Goal: Task Accomplishment & Management: Manage account settings

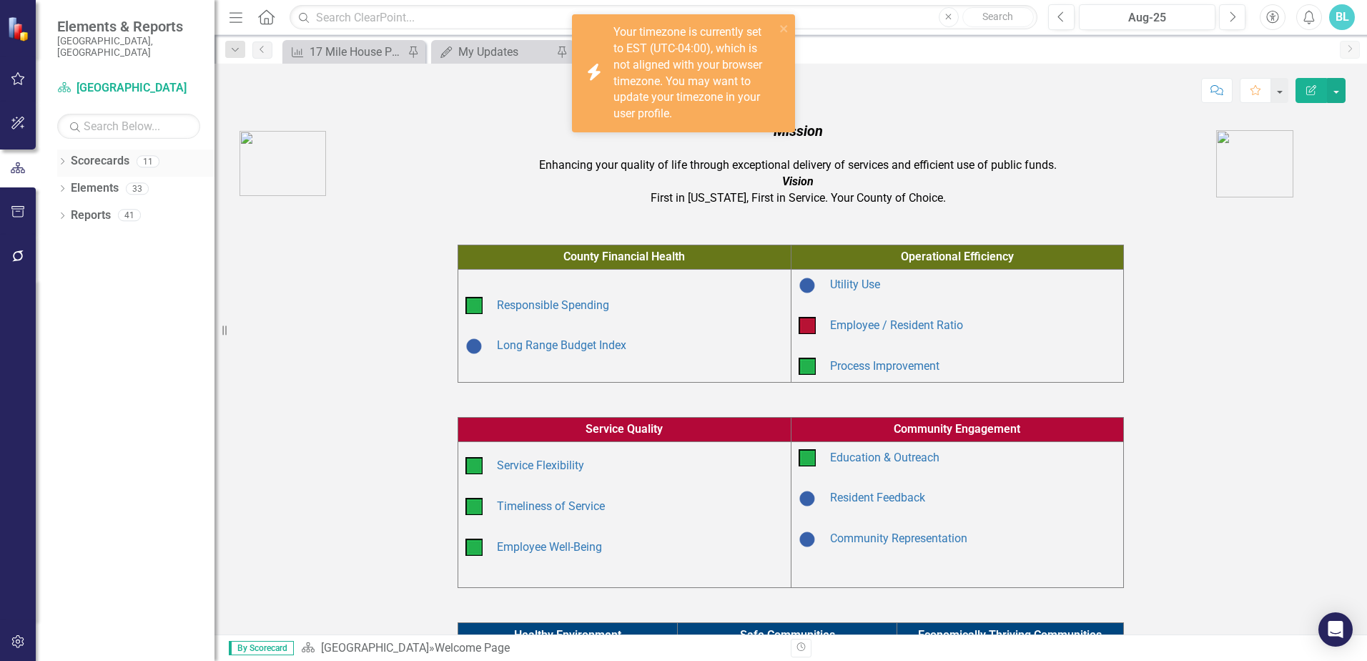
click at [62, 159] on icon "Dropdown" at bounding box center [62, 163] width 10 height 8
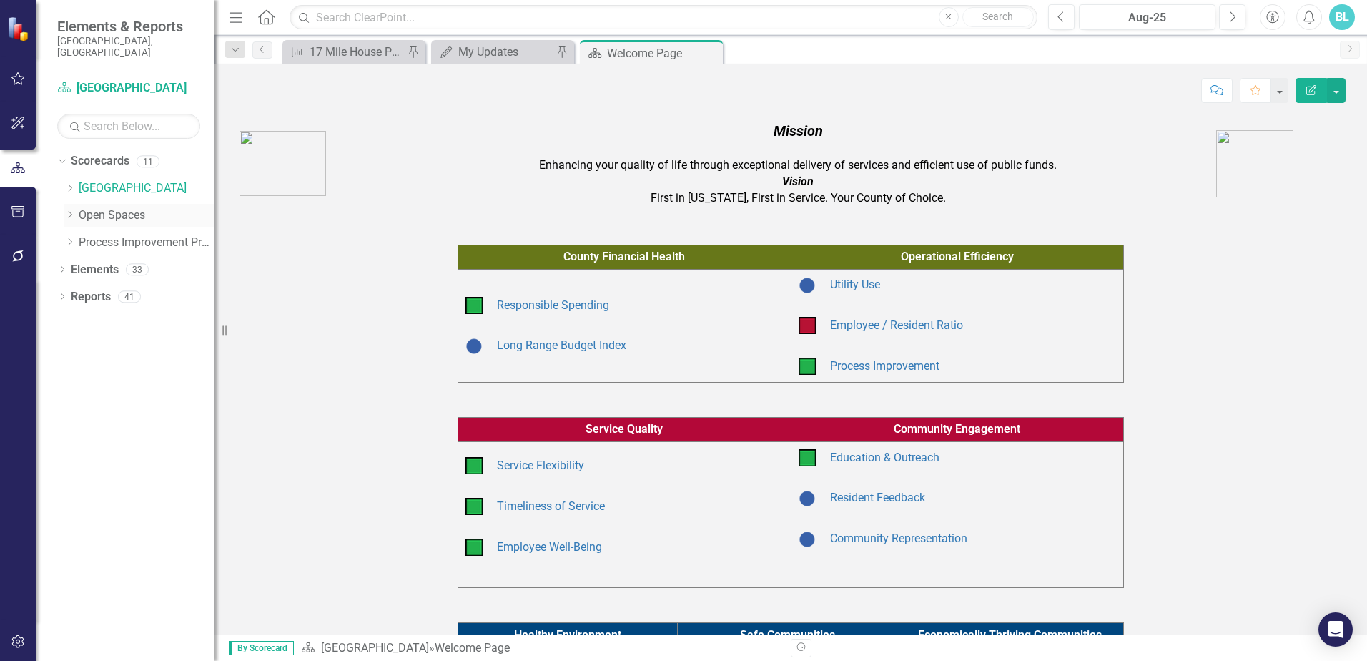
click at [71, 210] on icon "Dropdown" at bounding box center [69, 214] width 11 height 9
click at [113, 234] on link "Open Space (Operations)" at bounding box center [154, 242] width 122 height 16
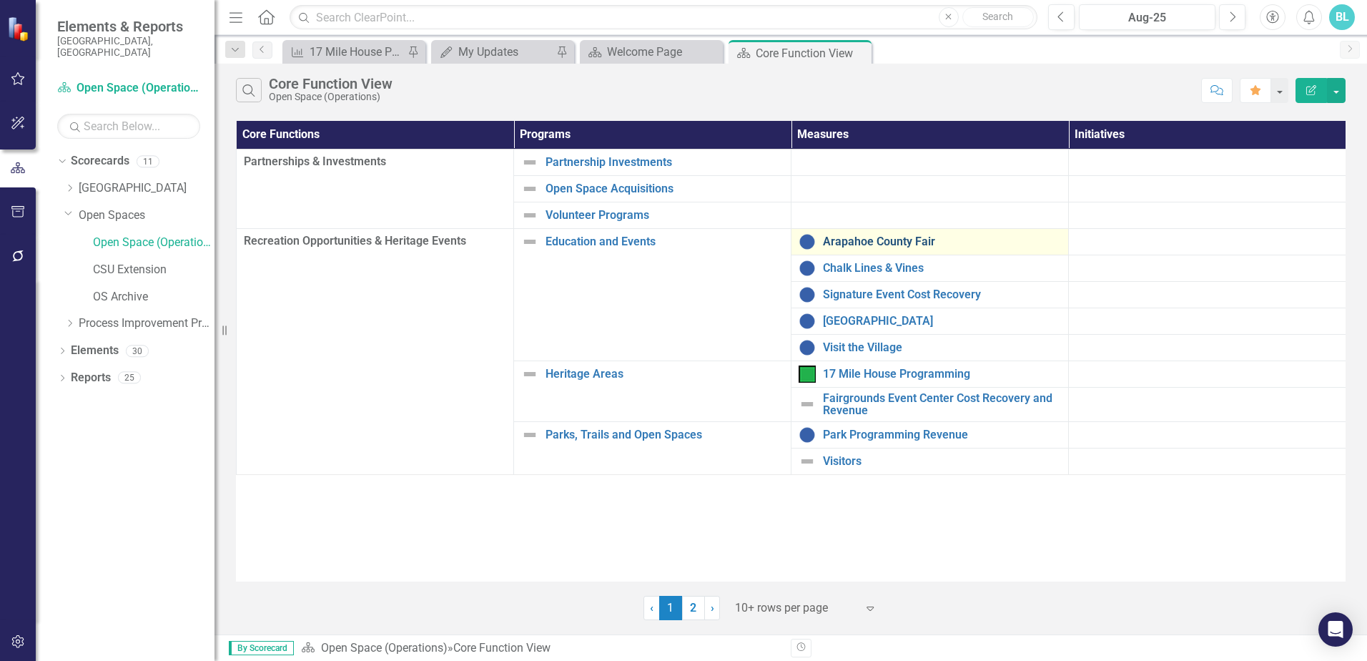
click at [896, 245] on link "Arapahoe County Fair" at bounding box center [942, 241] width 238 height 13
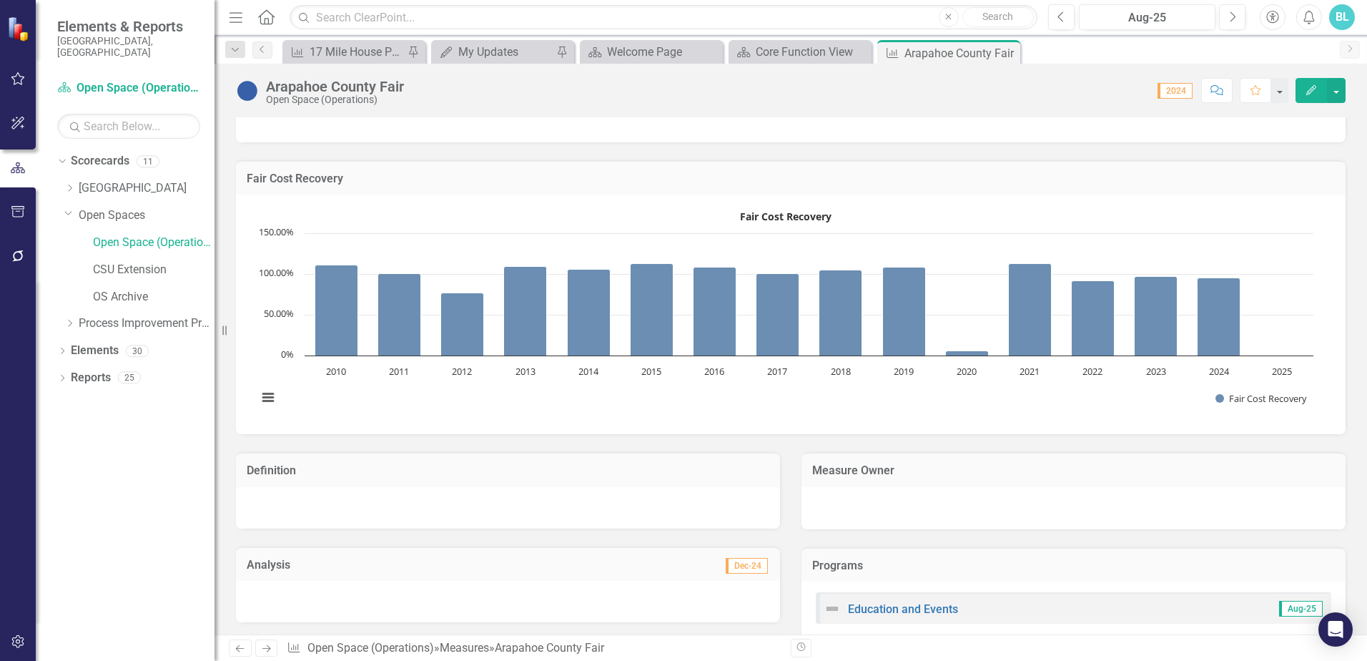
scroll to position [139, 0]
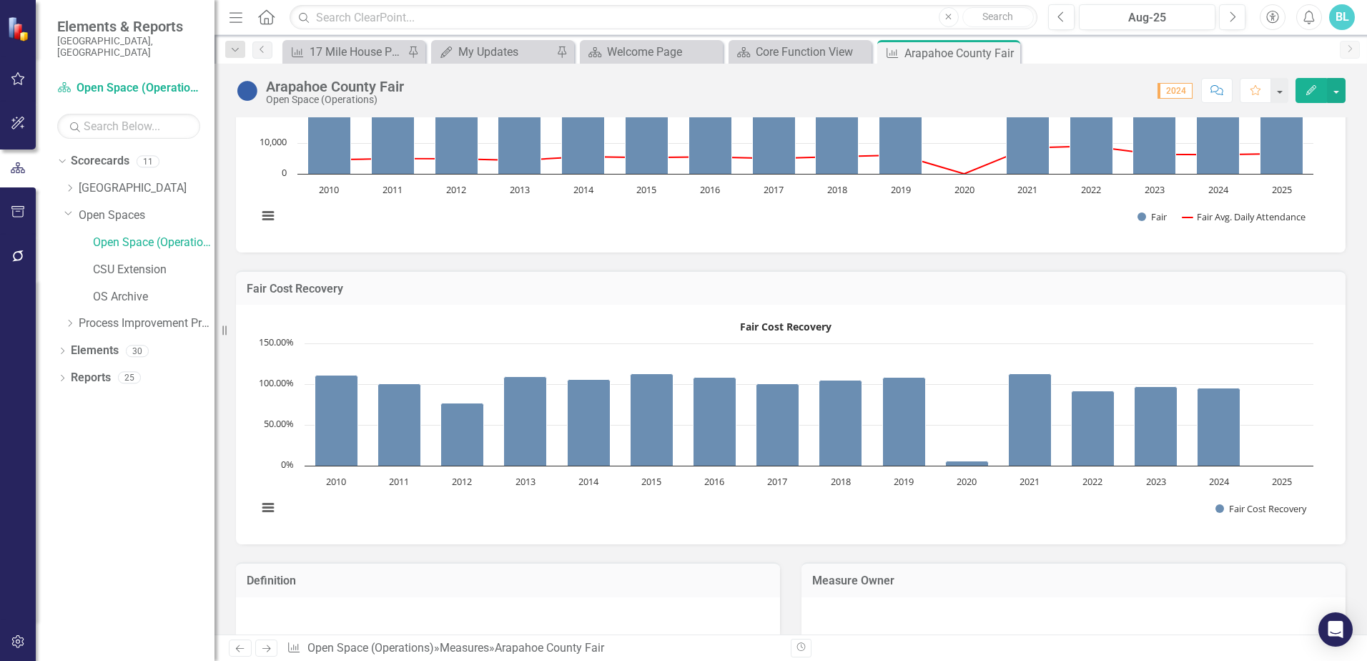
click at [1310, 89] on icon "Edit" at bounding box center [1311, 90] width 13 height 10
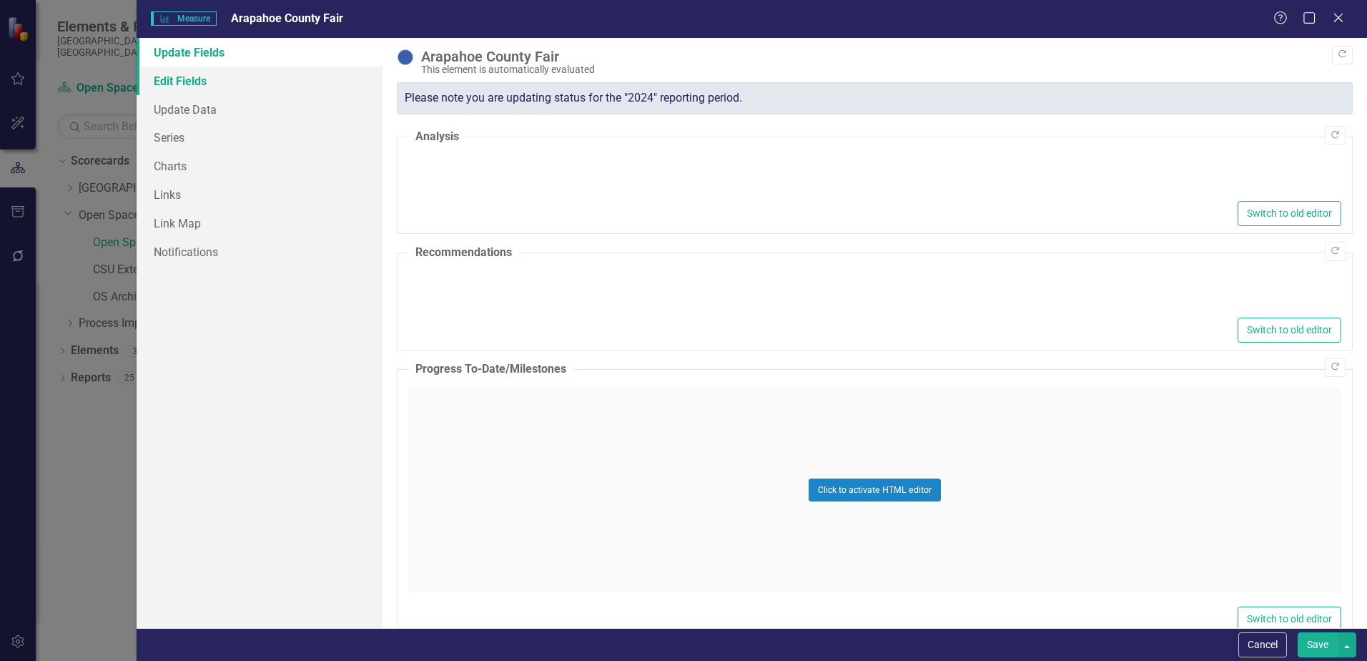
click at [204, 84] on link "Edit Fields" at bounding box center [260, 80] width 246 height 29
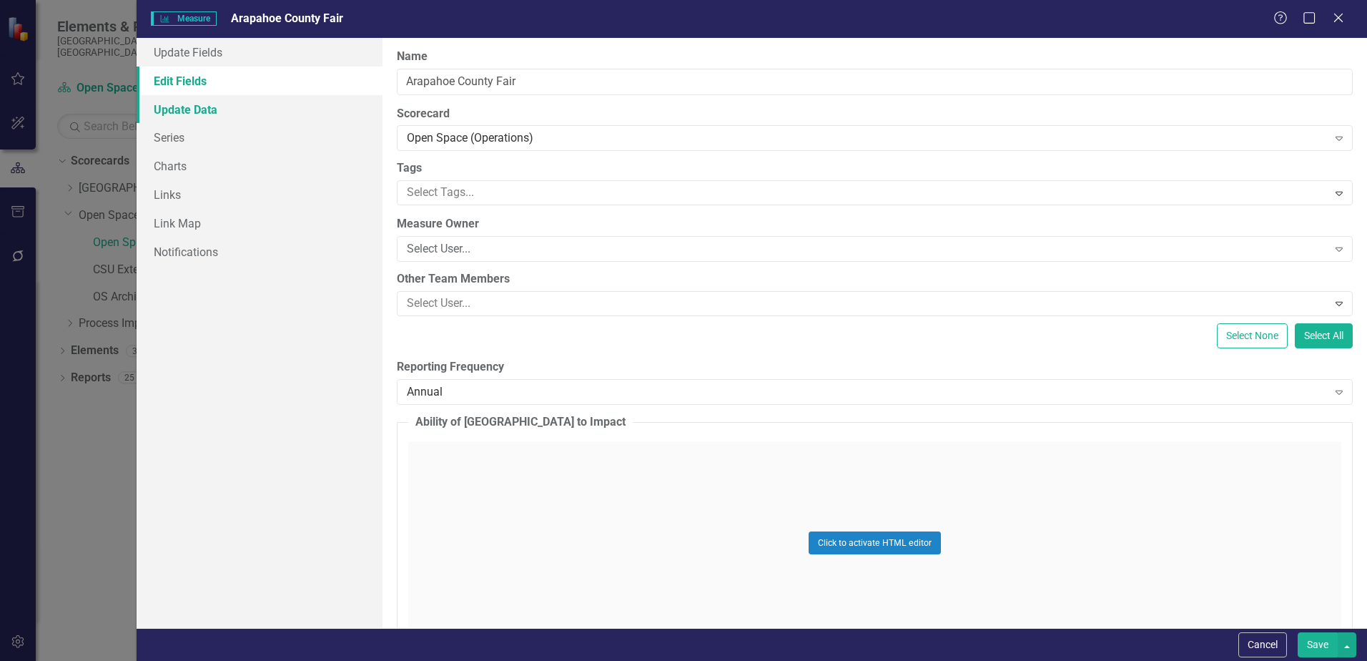
scroll to position [0, 0]
click at [204, 103] on link "Update Data" at bounding box center [260, 109] width 246 height 29
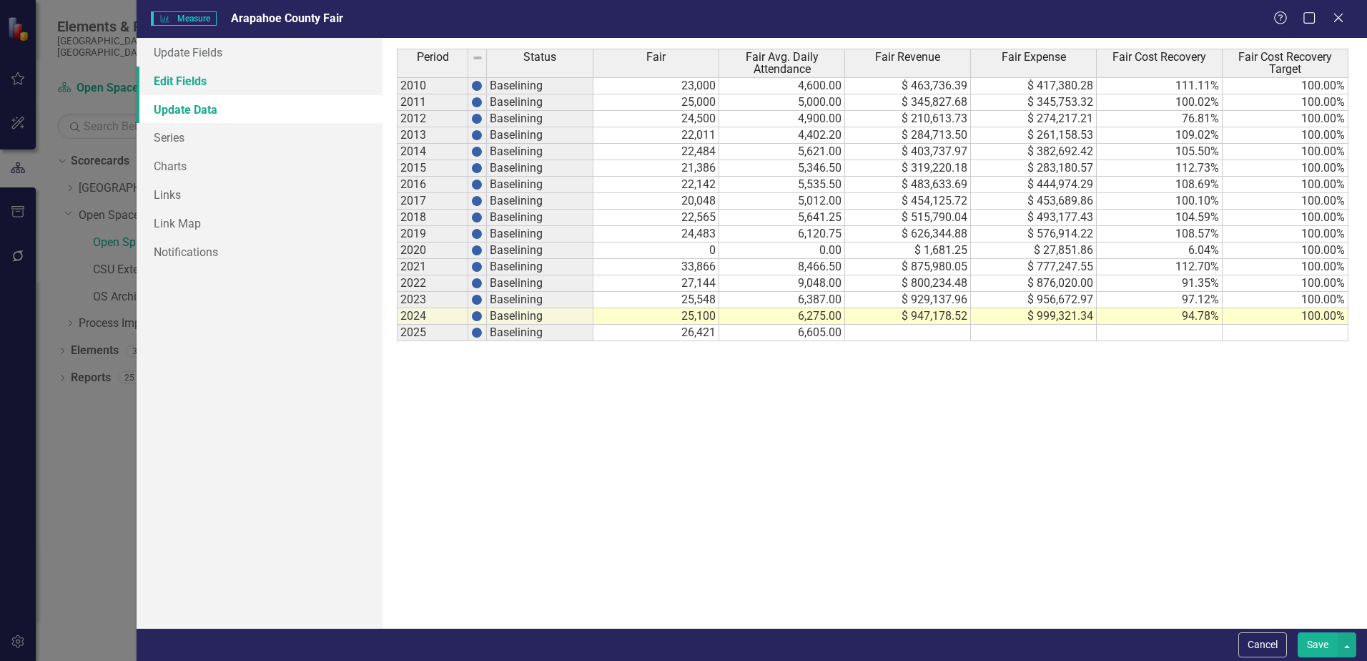
click at [204, 80] on link "Edit Fields" at bounding box center [260, 80] width 246 height 29
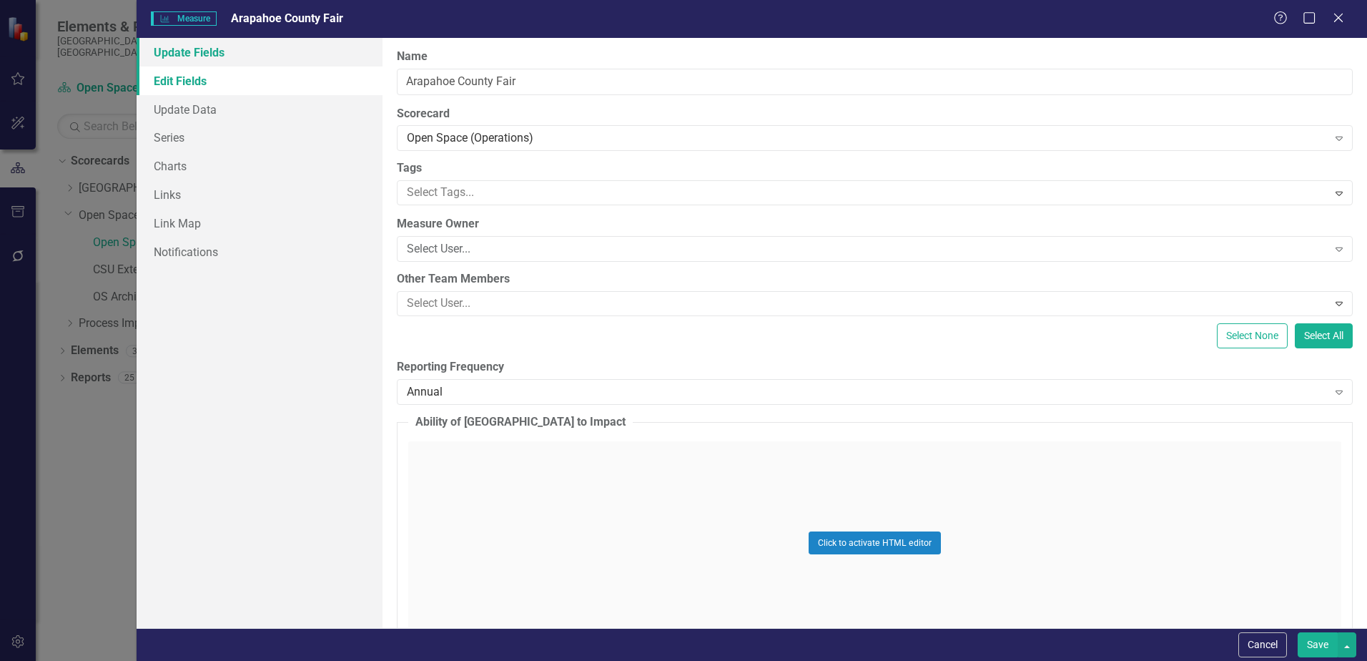
click at [211, 48] on link "Update Fields" at bounding box center [260, 52] width 246 height 29
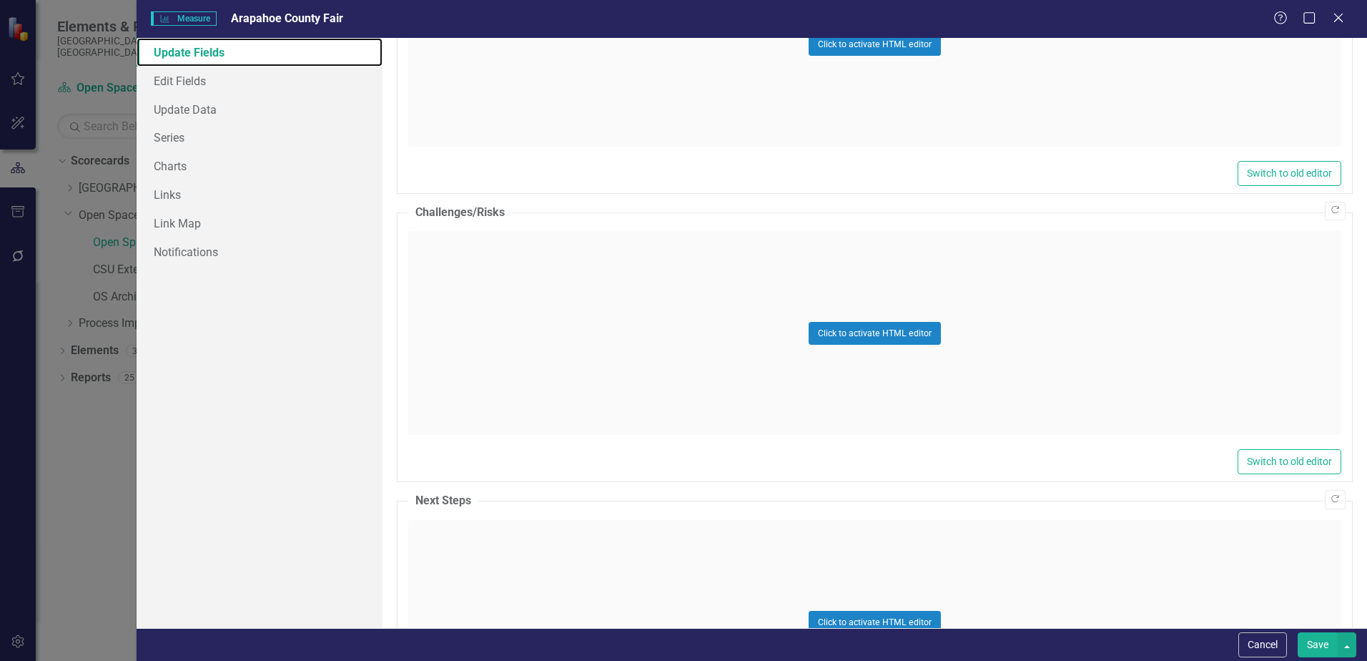
scroll to position [871, 0]
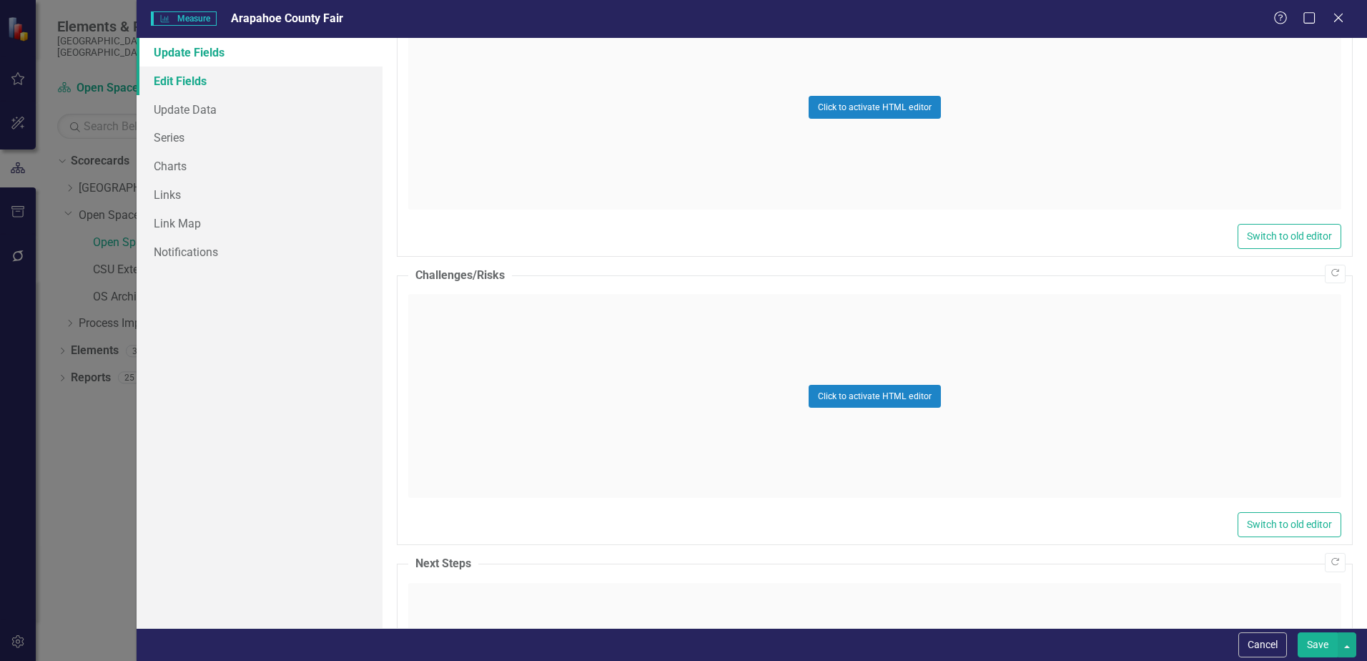
click at [184, 88] on link "Edit Fields" at bounding box center [260, 80] width 246 height 29
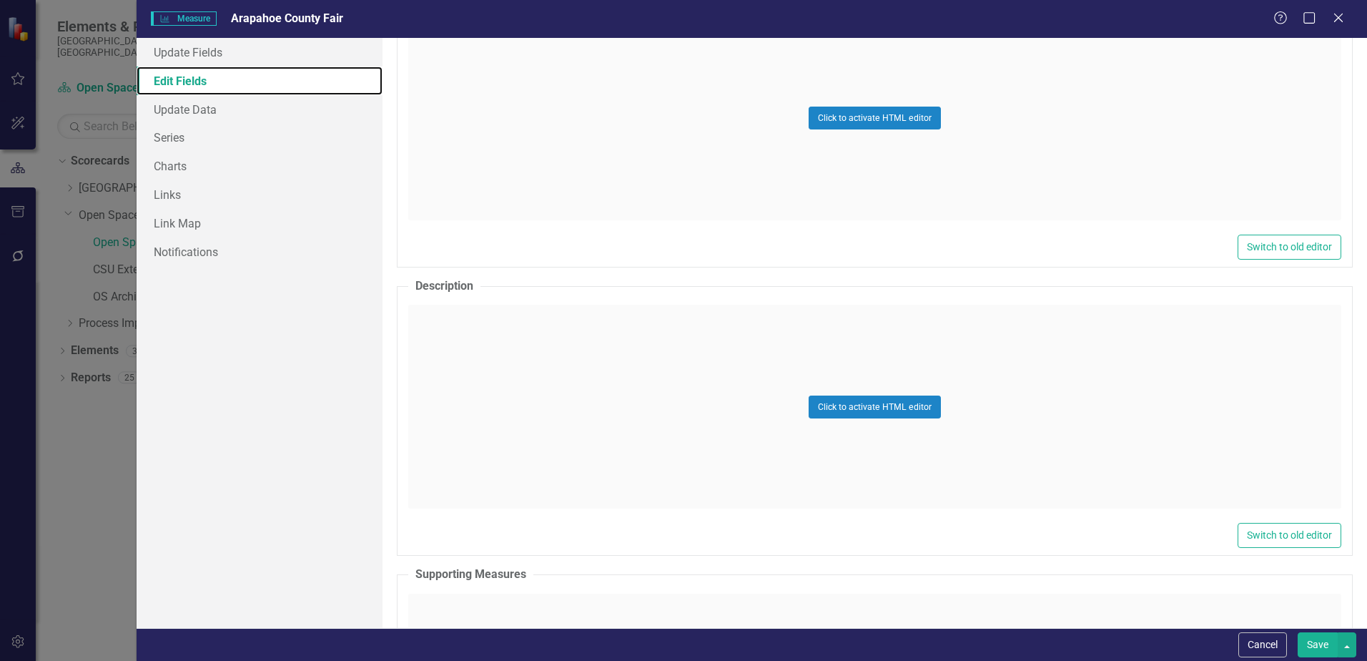
scroll to position [429, 0]
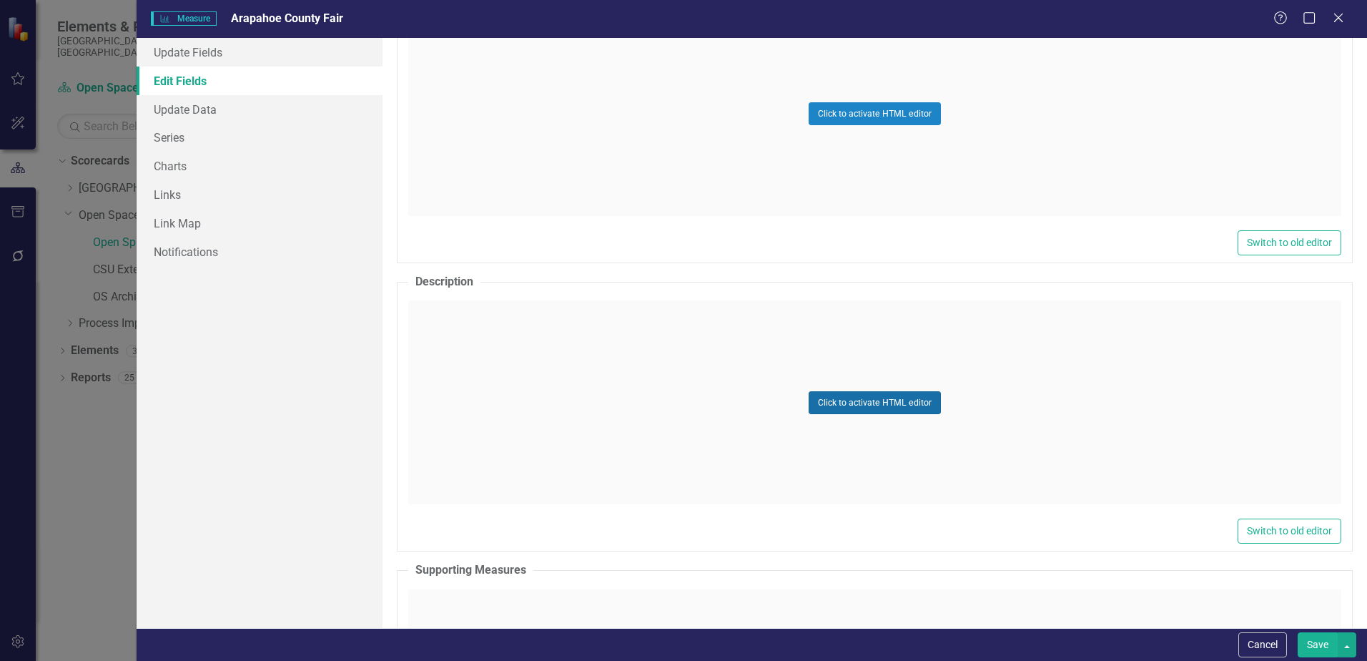
click at [859, 397] on button "Click to activate HTML editor" at bounding box center [875, 402] width 132 height 23
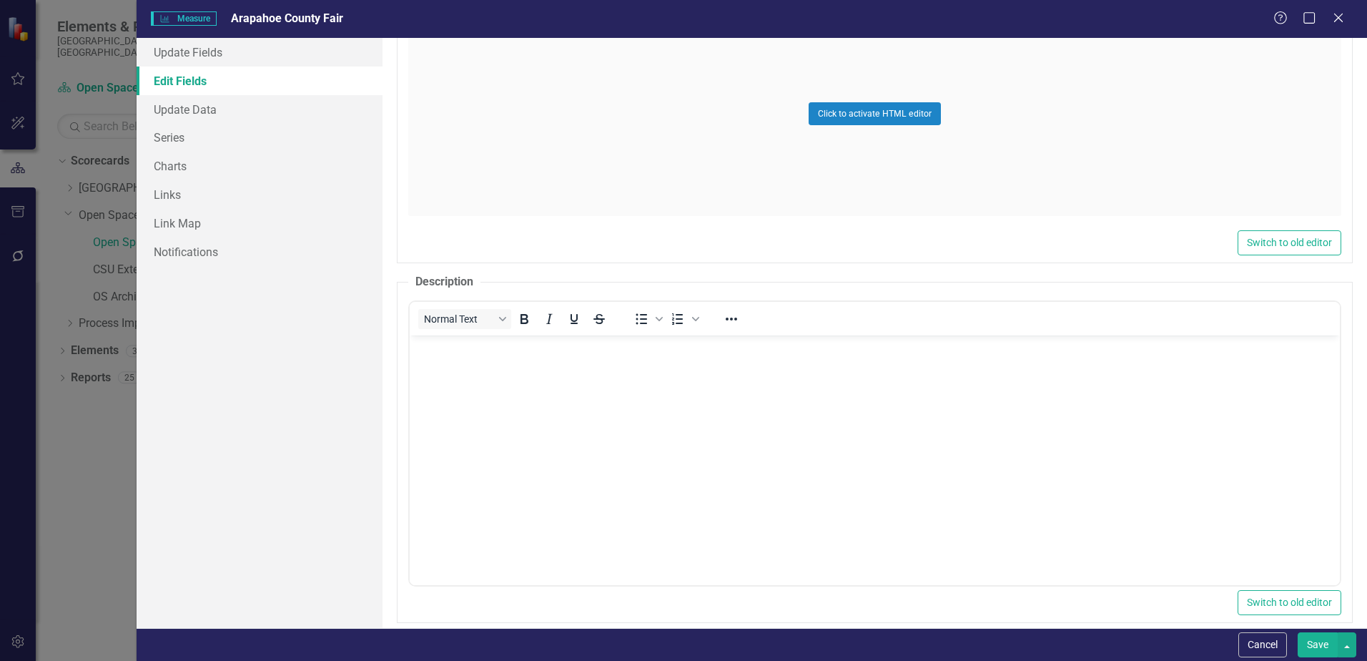
scroll to position [0, 0]
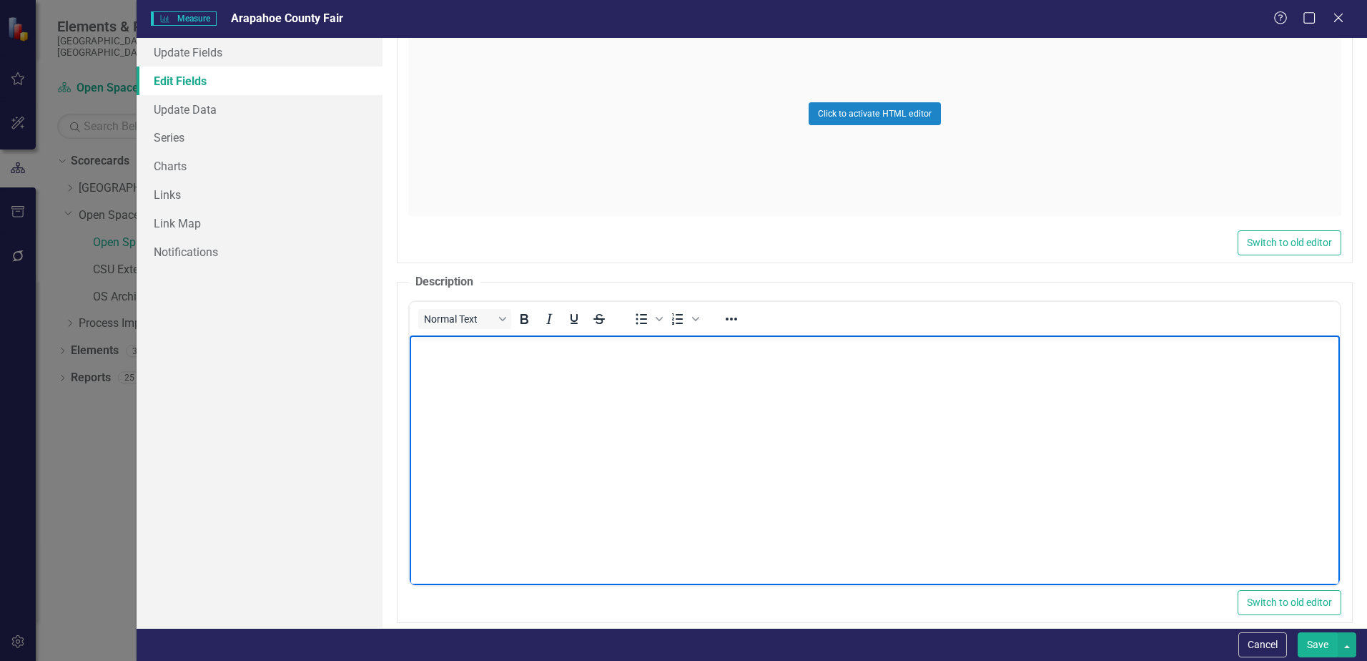
click at [484, 370] on body "Rich Text Area. Press ALT-0 for help." at bounding box center [875, 442] width 930 height 214
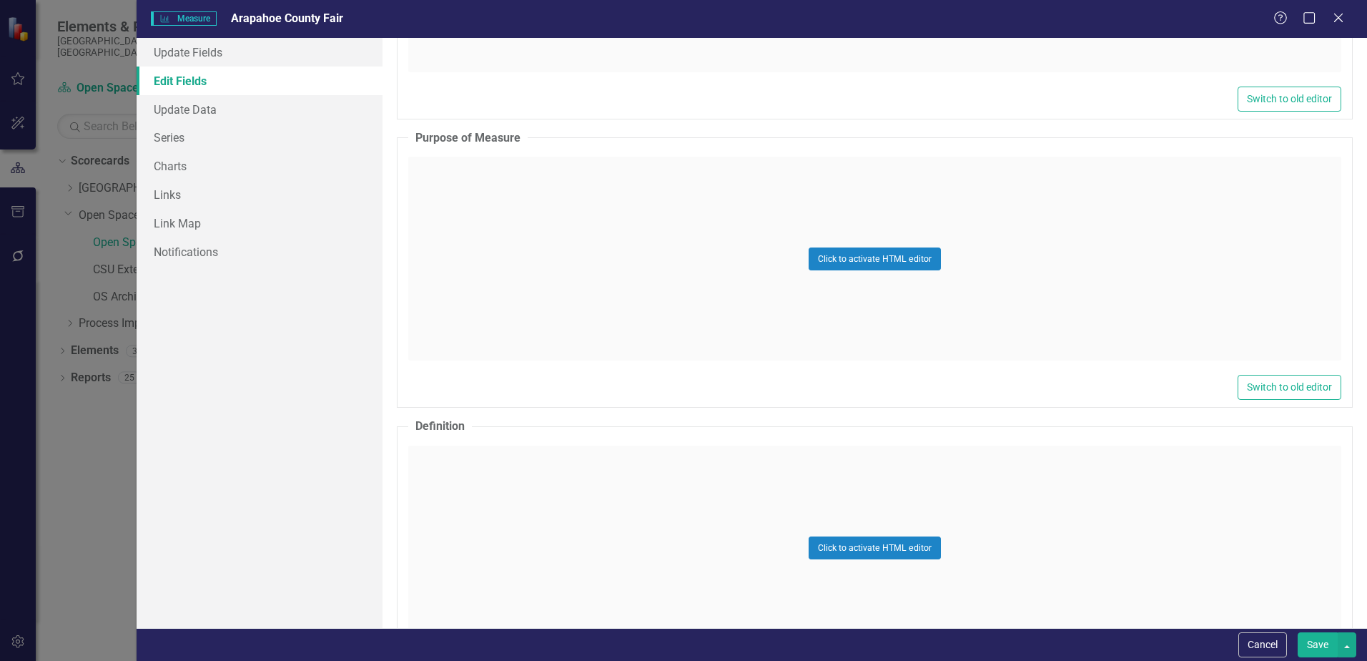
scroll to position [2717, 0]
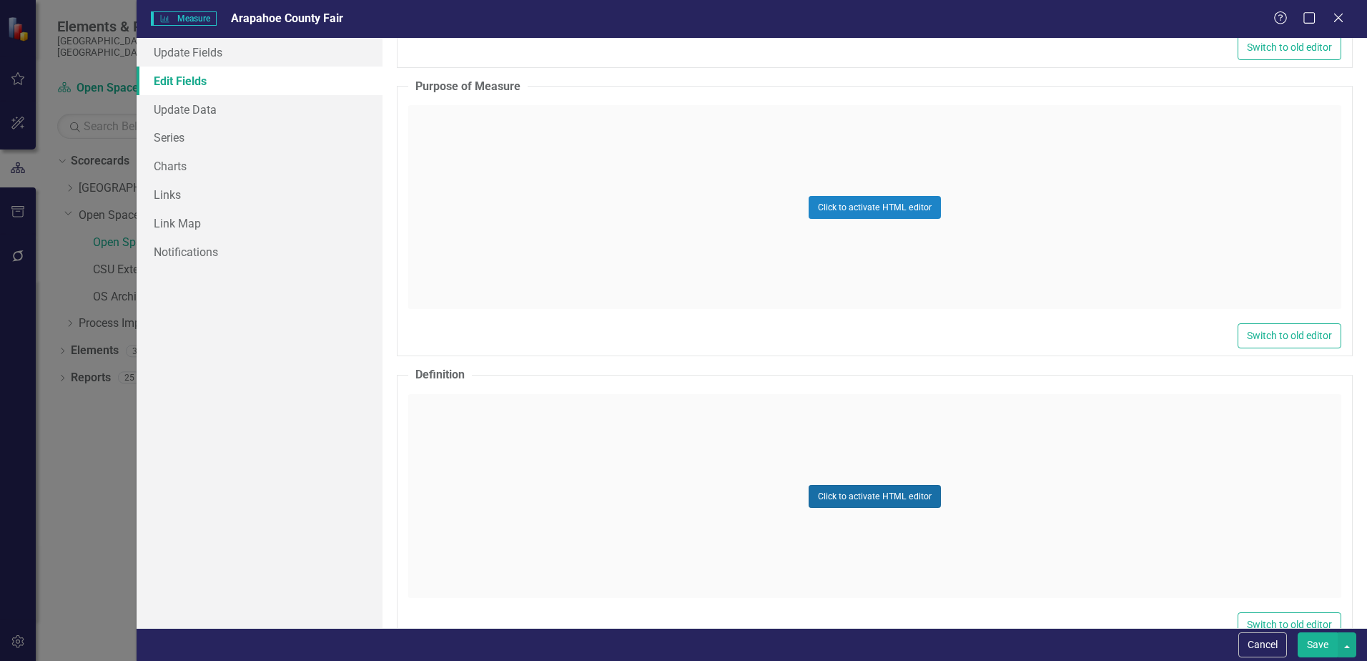
click at [922, 502] on button "Click to activate HTML editor" at bounding box center [875, 496] width 132 height 23
click at [451, 461] on body "Rich Text Area. Press ALT-0 for help." at bounding box center [875, 536] width 930 height 214
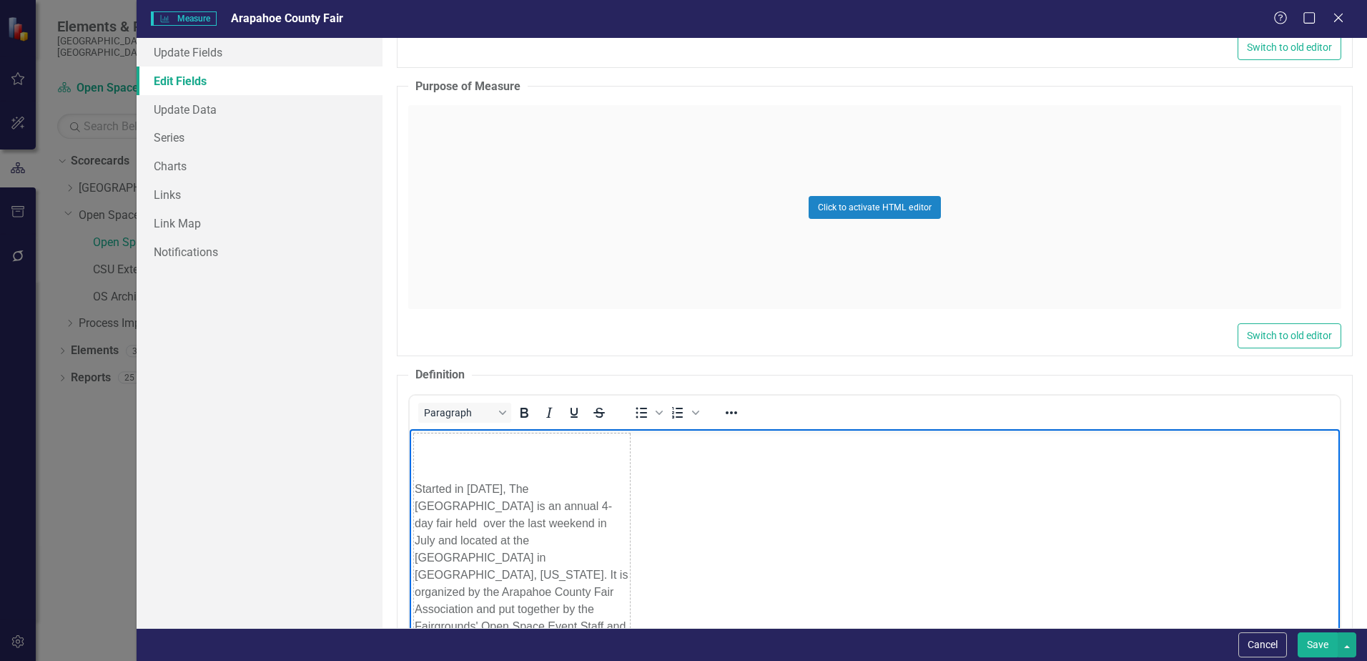
click at [790, 523] on body "Started in [DATE], The [GEOGRAPHIC_DATA] is an annual 4-day fair held over the …" at bounding box center [875, 566] width 930 height 274
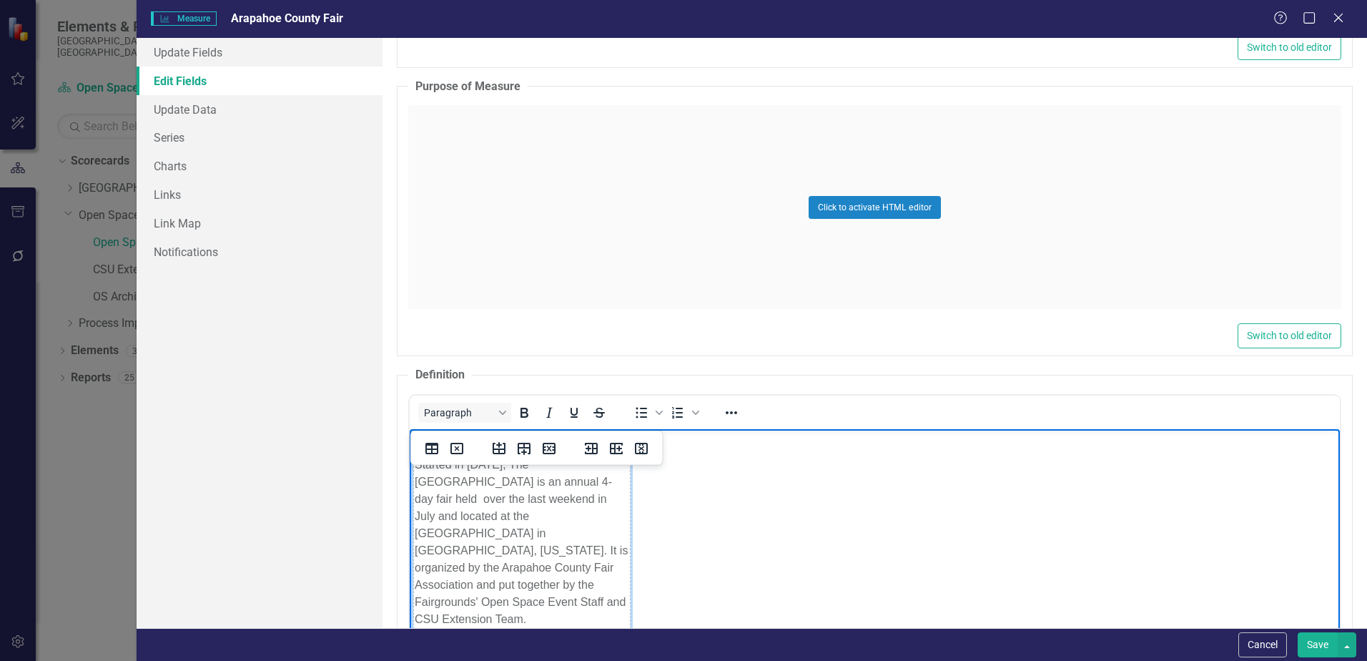
click at [602, 500] on td "Started in [DATE], The [GEOGRAPHIC_DATA] is an annual 4-day fair held over the …" at bounding box center [522, 542] width 217 height 266
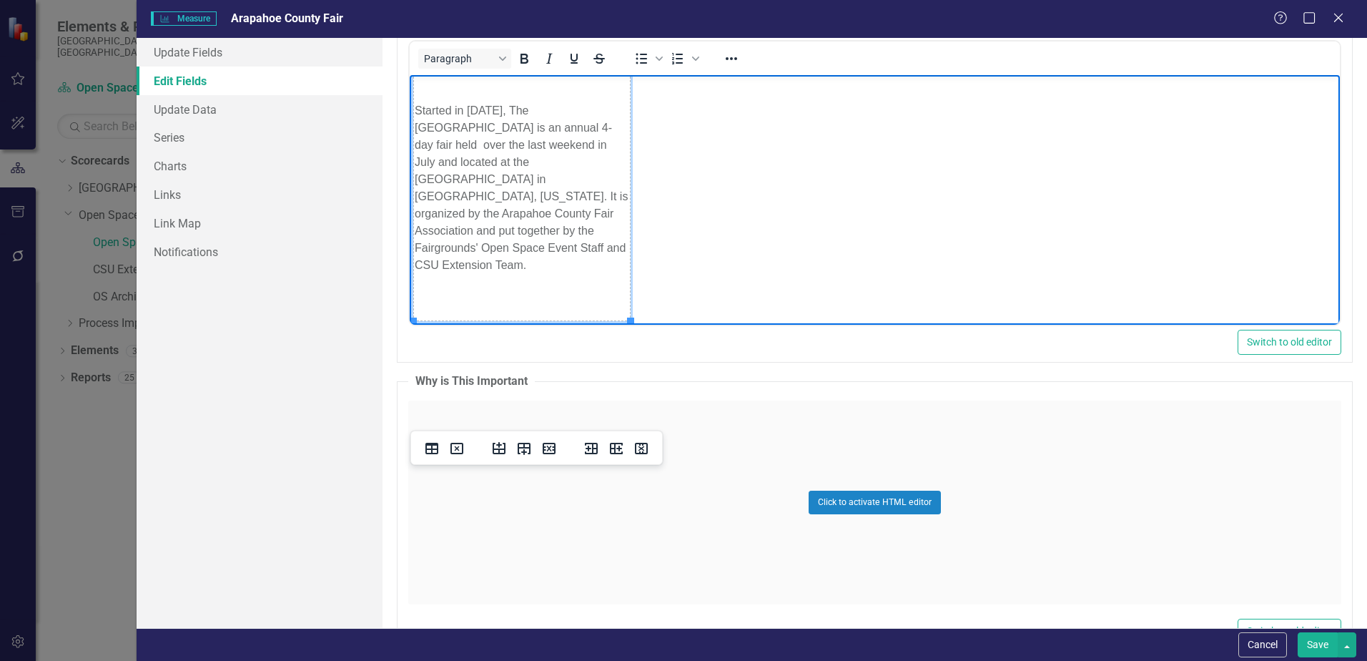
scroll to position [3074, 0]
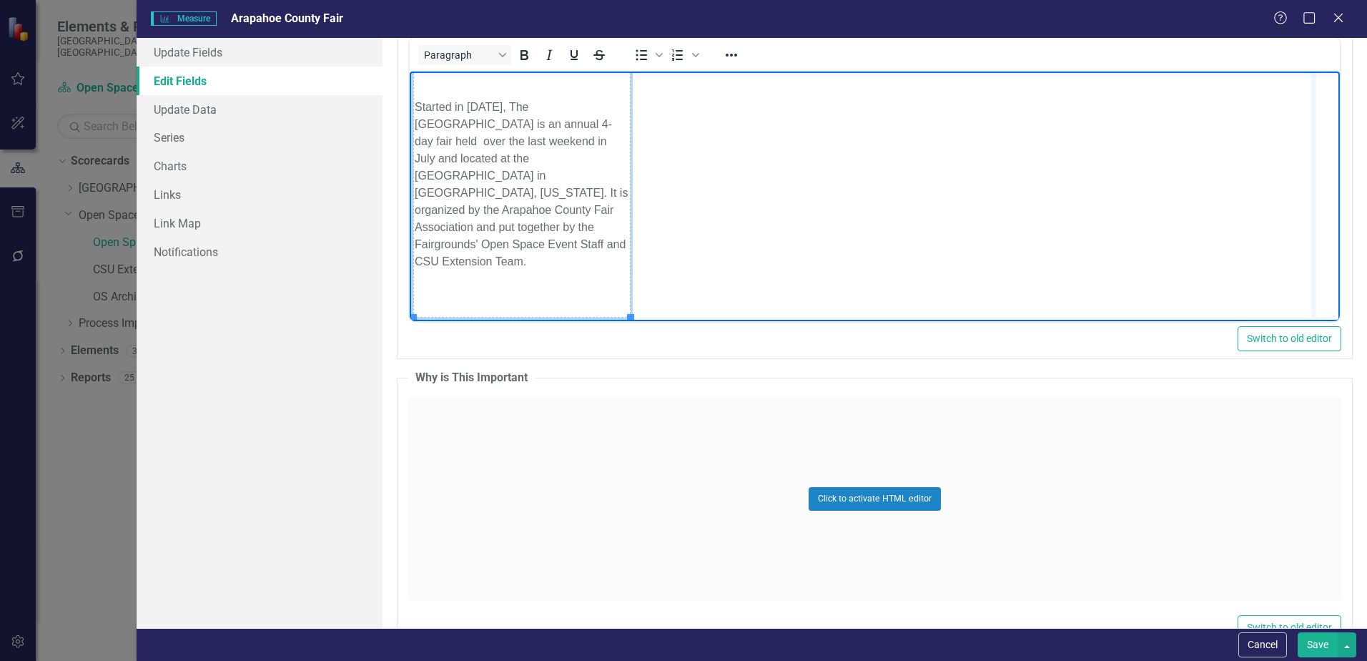
drag, startPoint x: 631, startPoint y: 306, endPoint x: 1315, endPoint y: 293, distance: 684.3
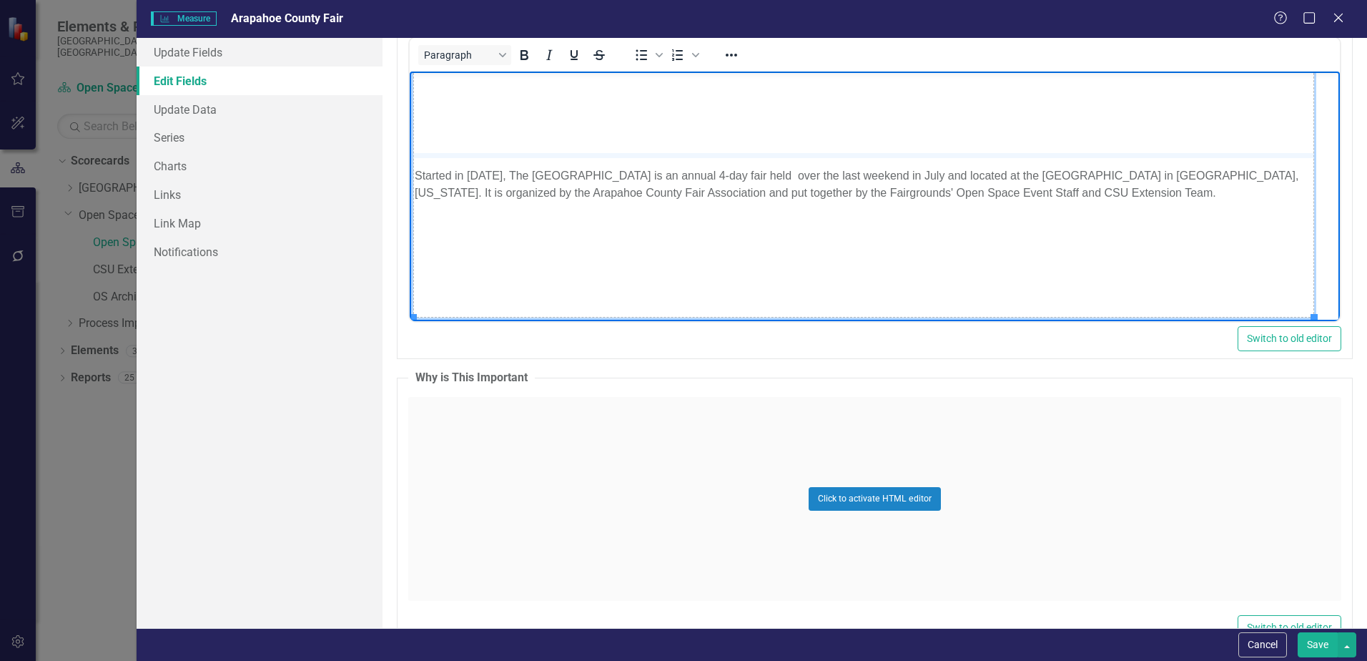
drag, startPoint x: 1309, startPoint y: 317, endPoint x: 1290, endPoint y: 160, distance: 157.7
click at [976, 239] on td "Started in [DATE], The [GEOGRAPHIC_DATA] is an annual 4-day fair held over the …" at bounding box center [864, 184] width 900 height 266
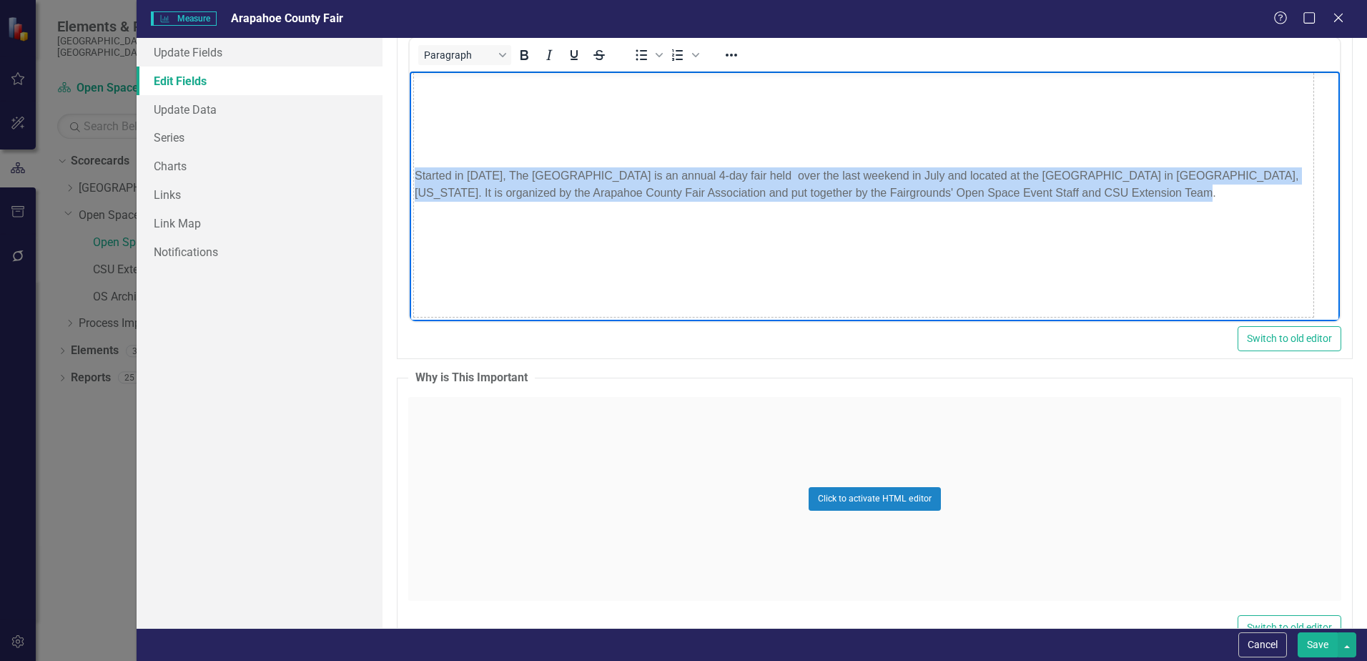
drag, startPoint x: 1165, startPoint y: 201, endPoint x: 401, endPoint y: 145, distance: 765.5
click at [410, 145] on html "Started in [DATE], The [GEOGRAPHIC_DATA] is an annual 4-day fair held over the …" at bounding box center [875, 184] width 930 height 274
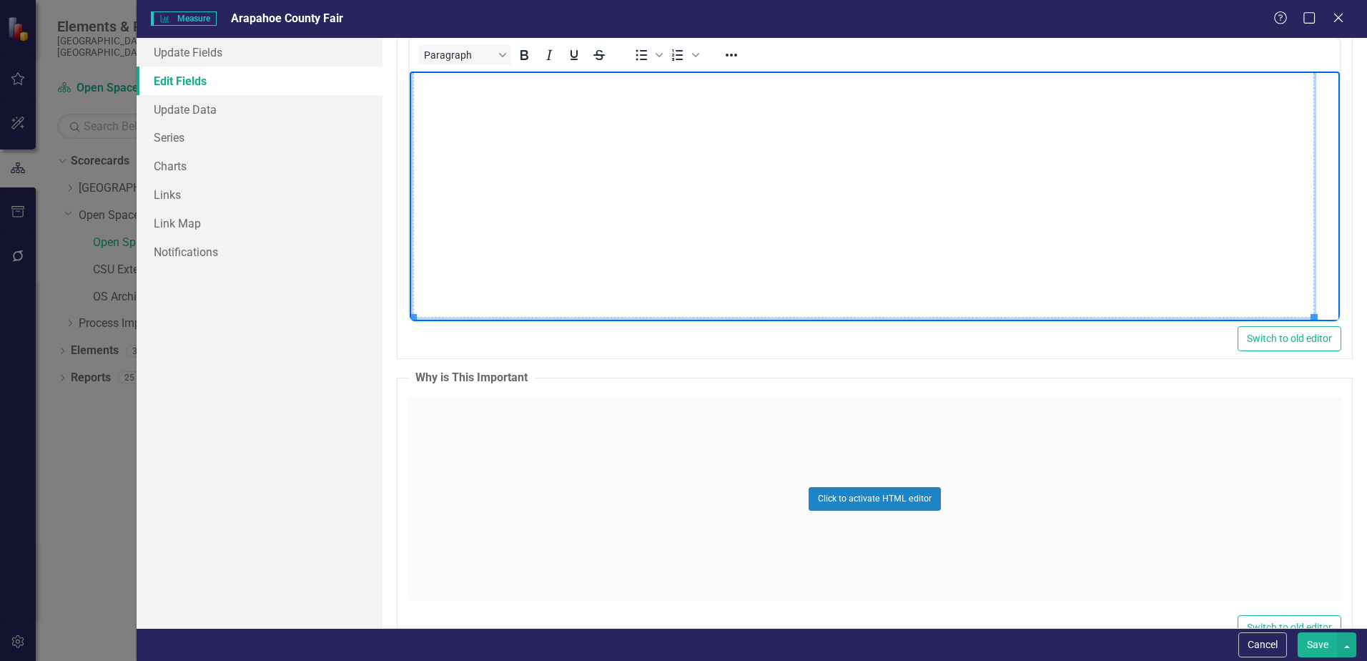
click at [518, 117] on td "Rich Text Area. Press ALT-0 for help." at bounding box center [864, 184] width 900 height 266
click at [967, 94] on icon "Delete column" at bounding box center [968, 90] width 13 height 11
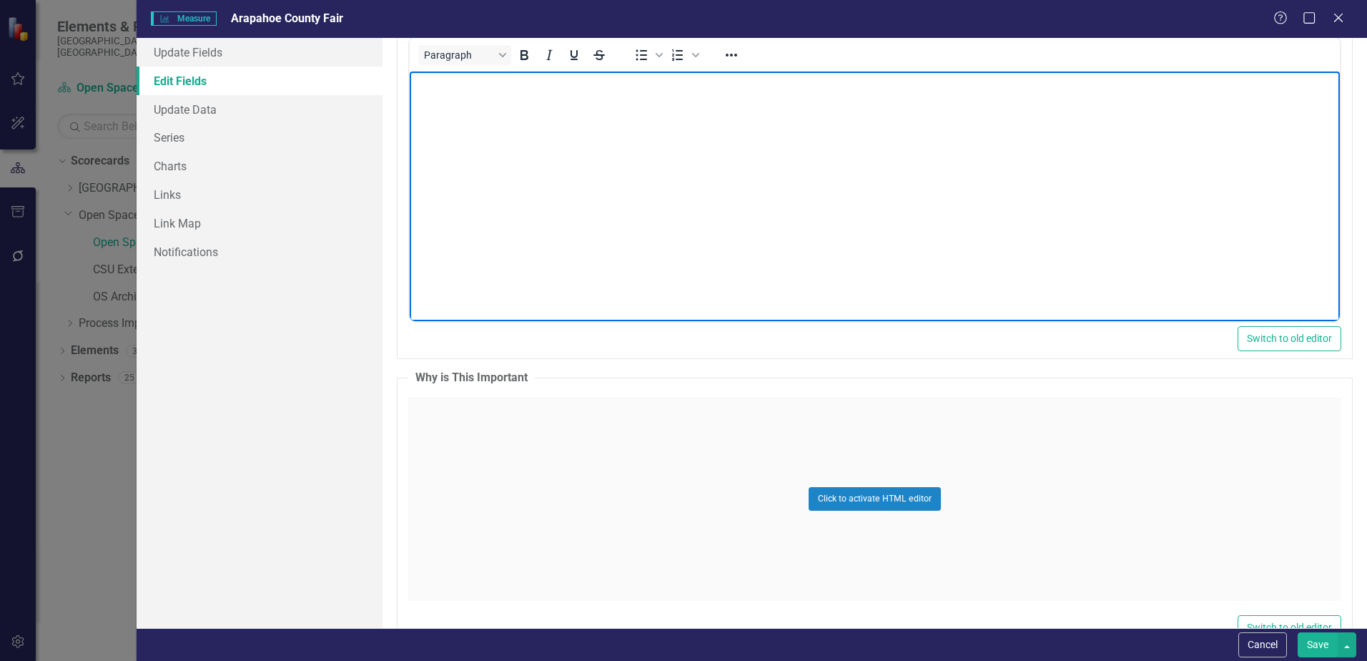
click at [542, 100] on body "Rich Text Area. Press ALT-0 for help." at bounding box center [875, 178] width 930 height 214
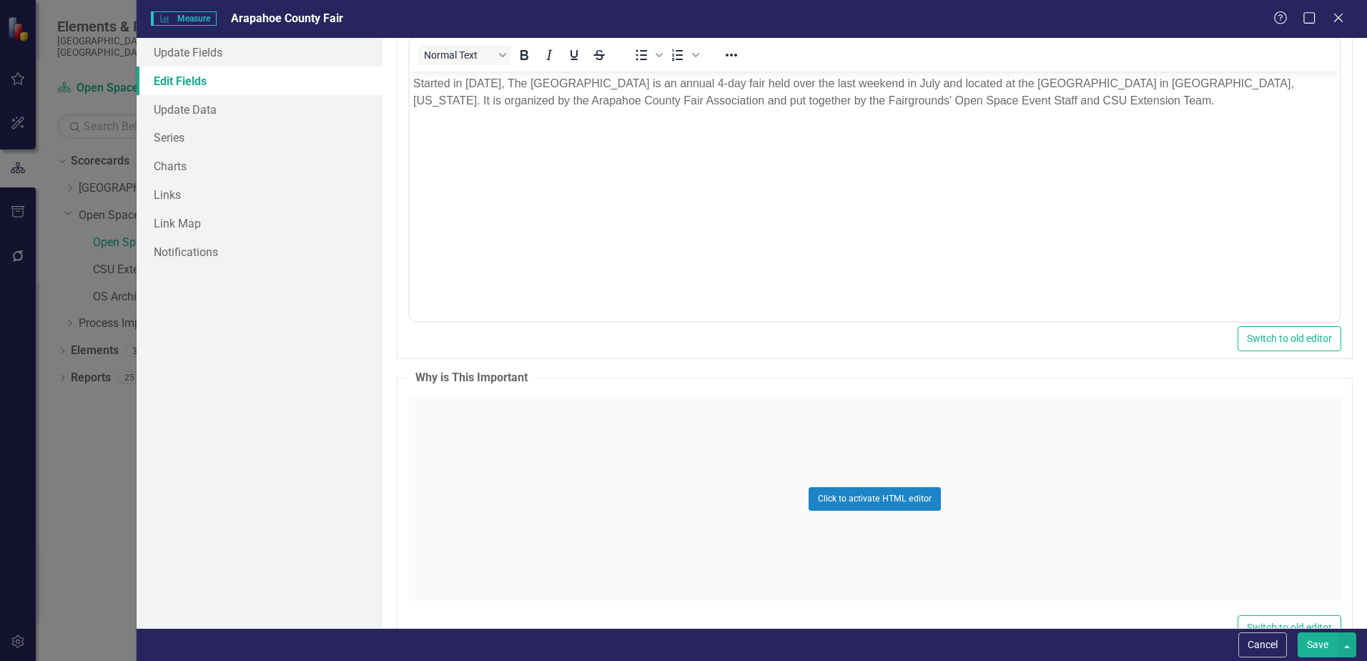
click at [1321, 643] on button "Save" at bounding box center [1318, 644] width 40 height 25
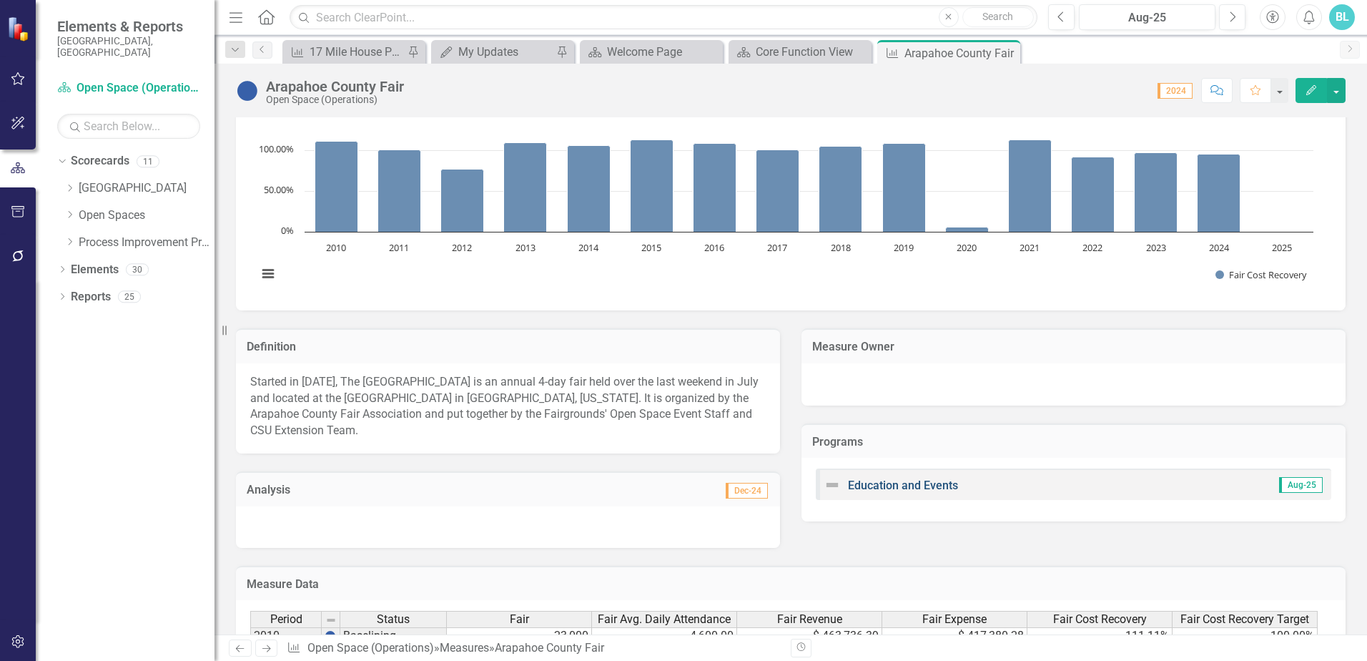
scroll to position [354, 0]
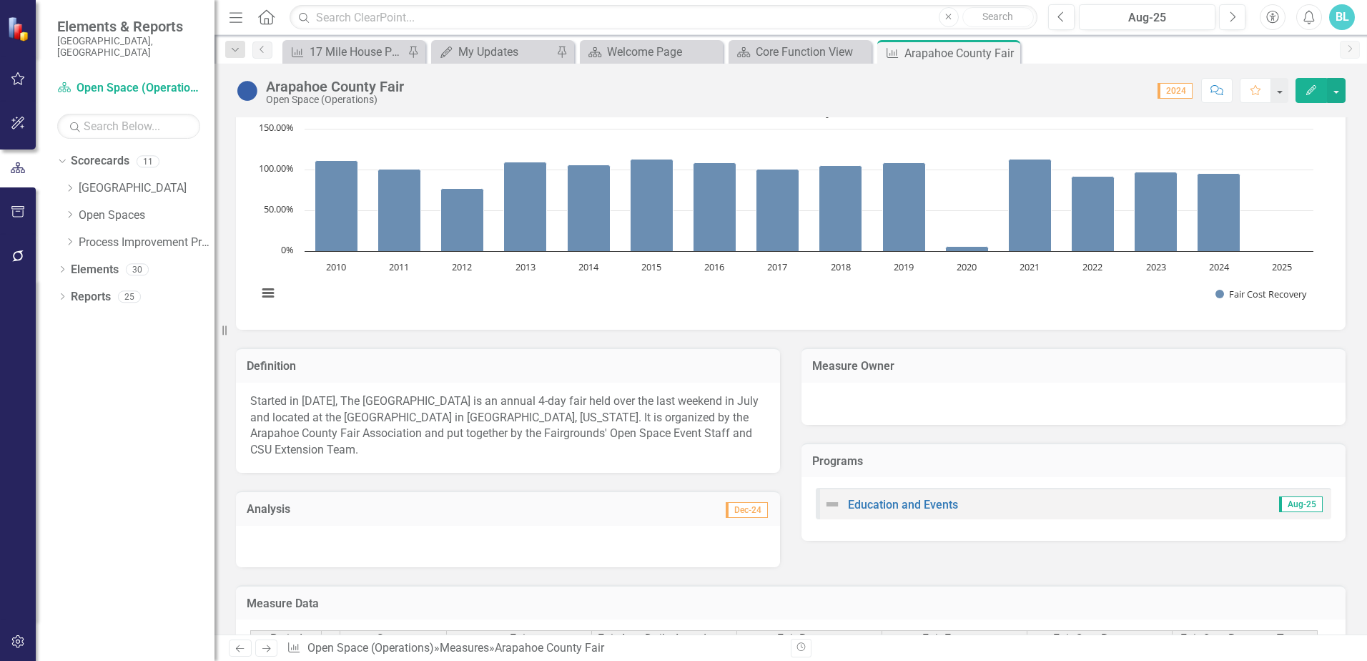
click at [1305, 98] on button "Edit" at bounding box center [1310, 90] width 31 height 25
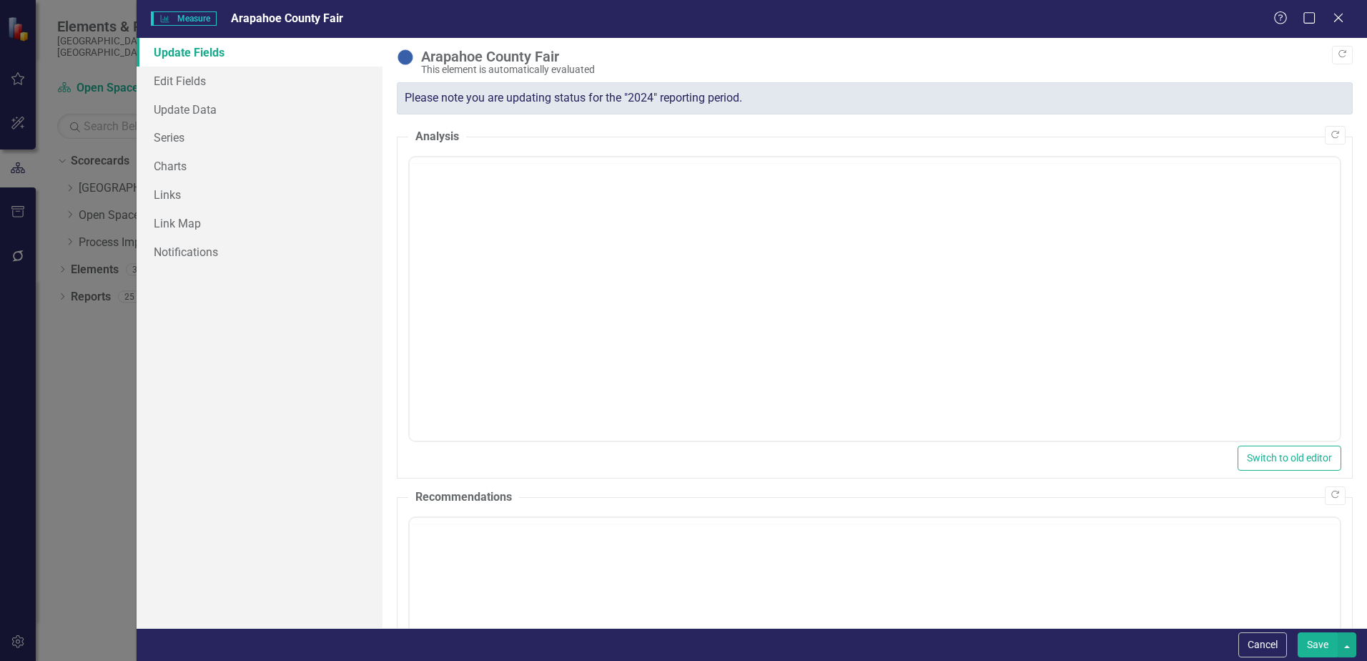
scroll to position [0, 0]
click at [69, 54] on div "Measure Measure Arapahoe County Fair Help Maximize Close Update Fields Edit Fie…" at bounding box center [683, 330] width 1367 height 661
click at [1335, 18] on icon "Close" at bounding box center [1338, 18] width 18 height 14
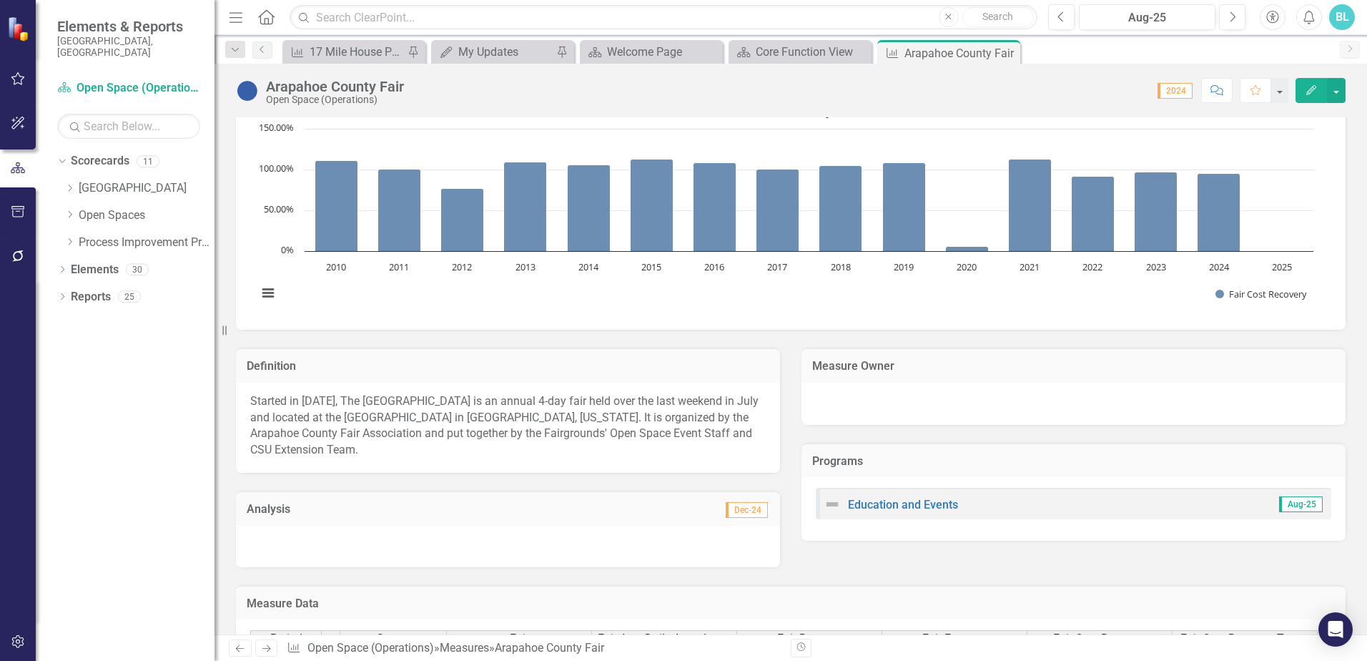
click at [1292, 149] on rect "Interactive chart" at bounding box center [785, 208] width 1070 height 214
click at [1336, 91] on button "button" at bounding box center [1336, 90] width 19 height 25
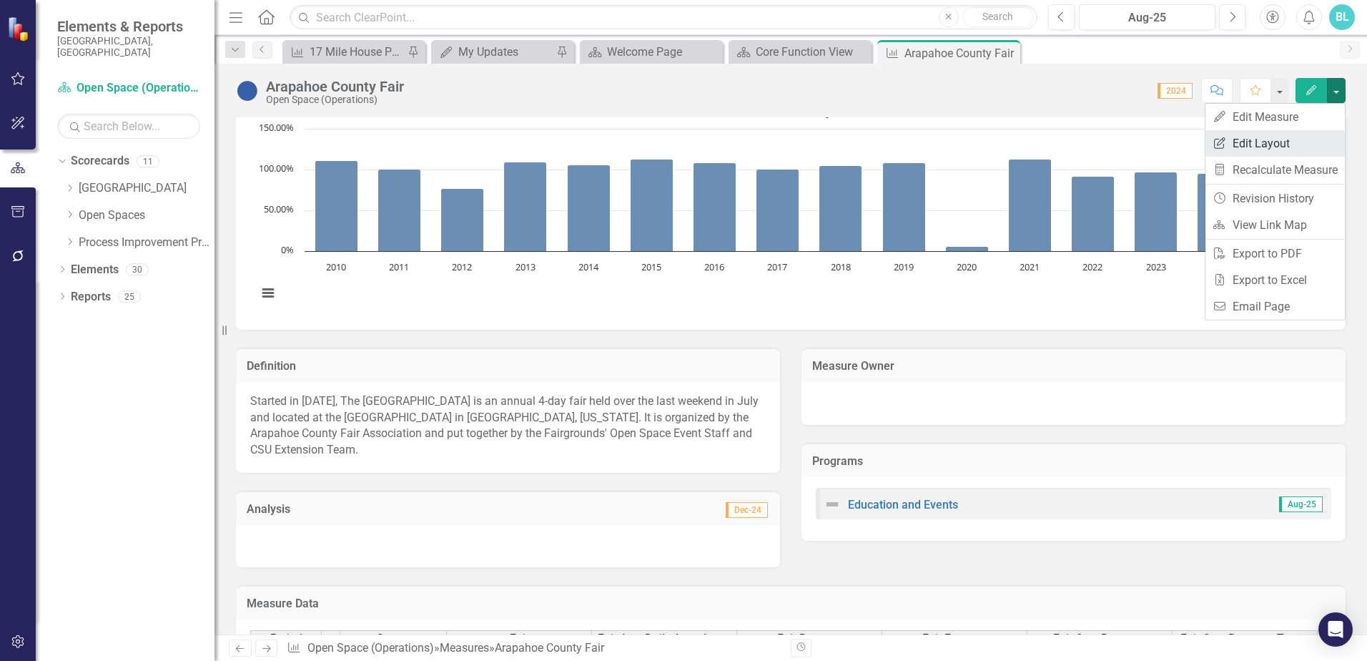
click at [1267, 144] on link "Edit Report Edit Layout" at bounding box center [1274, 143] width 139 height 26
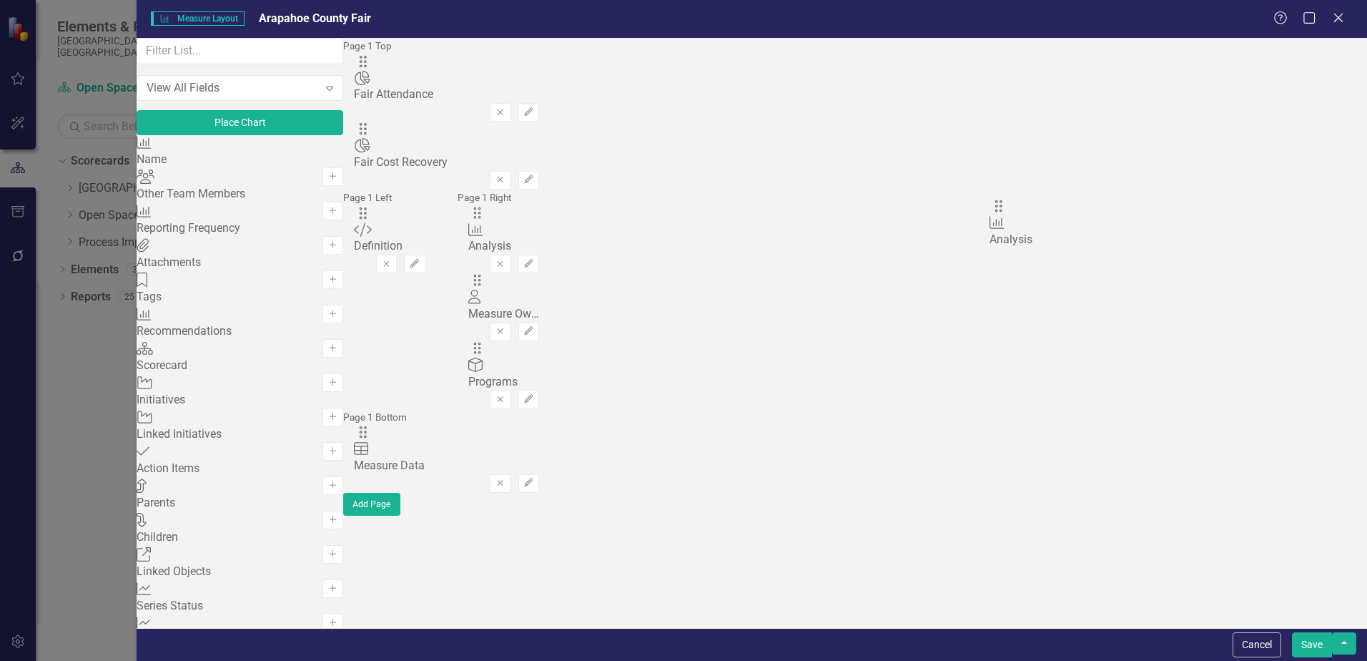
drag, startPoint x: 488, startPoint y: 268, endPoint x: 1017, endPoint y: 217, distance: 530.8
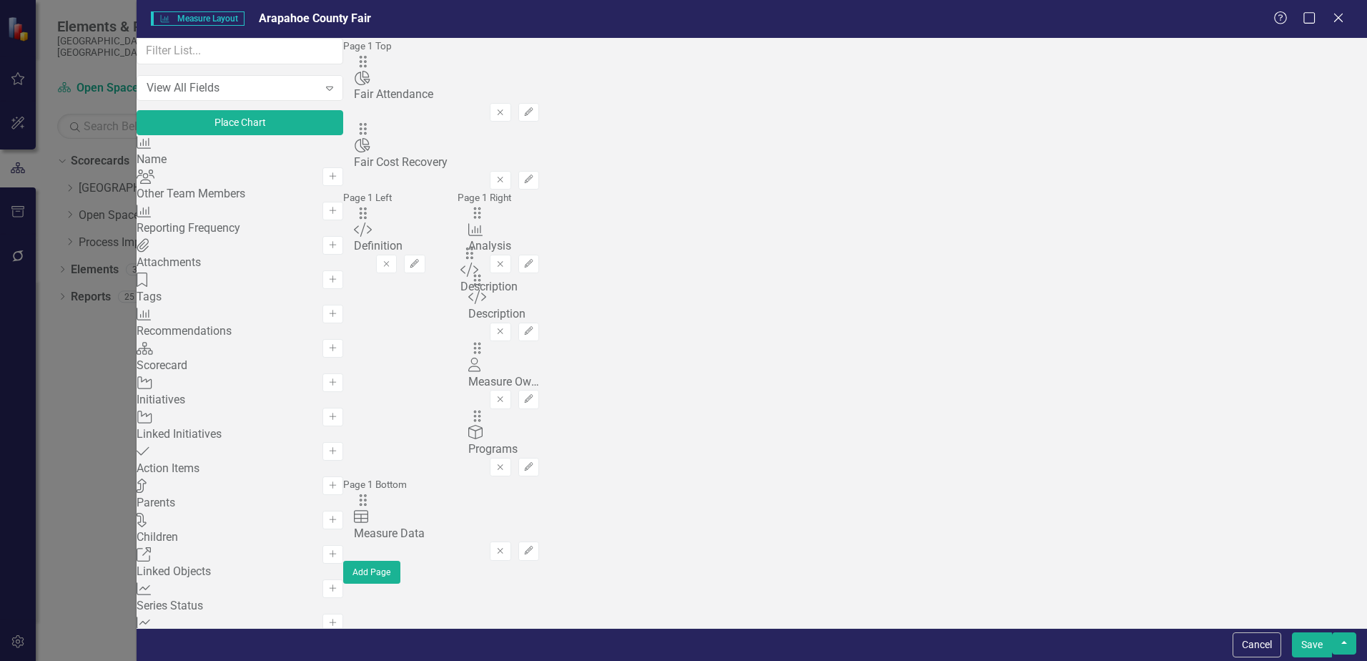
drag, startPoint x: 489, startPoint y: 94, endPoint x: 488, endPoint y: 264, distance: 169.4
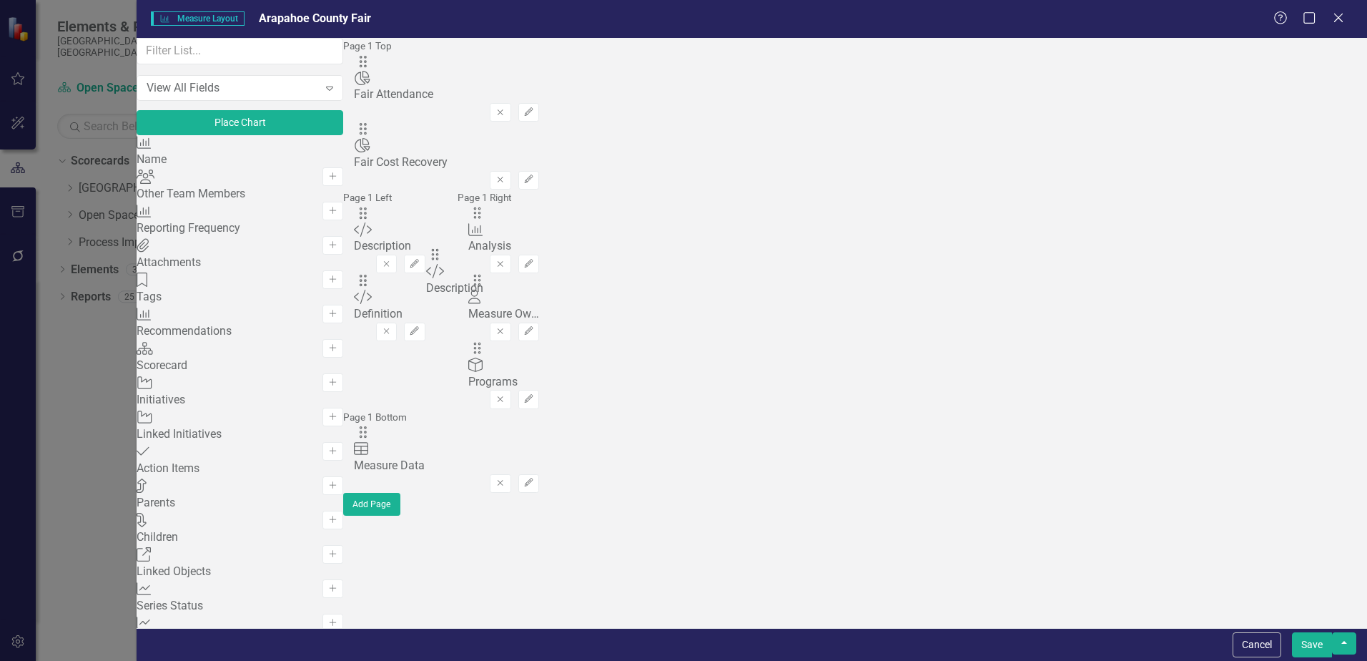
drag, startPoint x: 946, startPoint y: 273, endPoint x: 455, endPoint y: 267, distance: 490.5
click at [1316, 646] on button "Save" at bounding box center [1312, 644] width 40 height 25
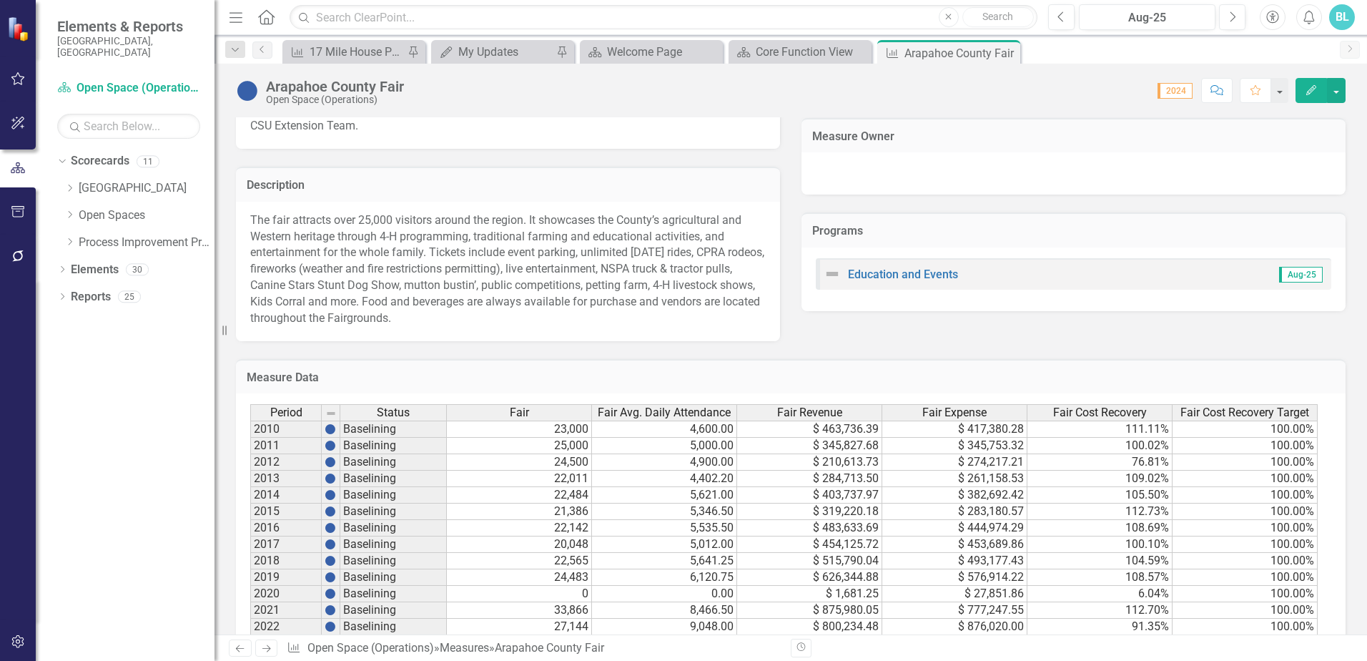
scroll to position [763, 0]
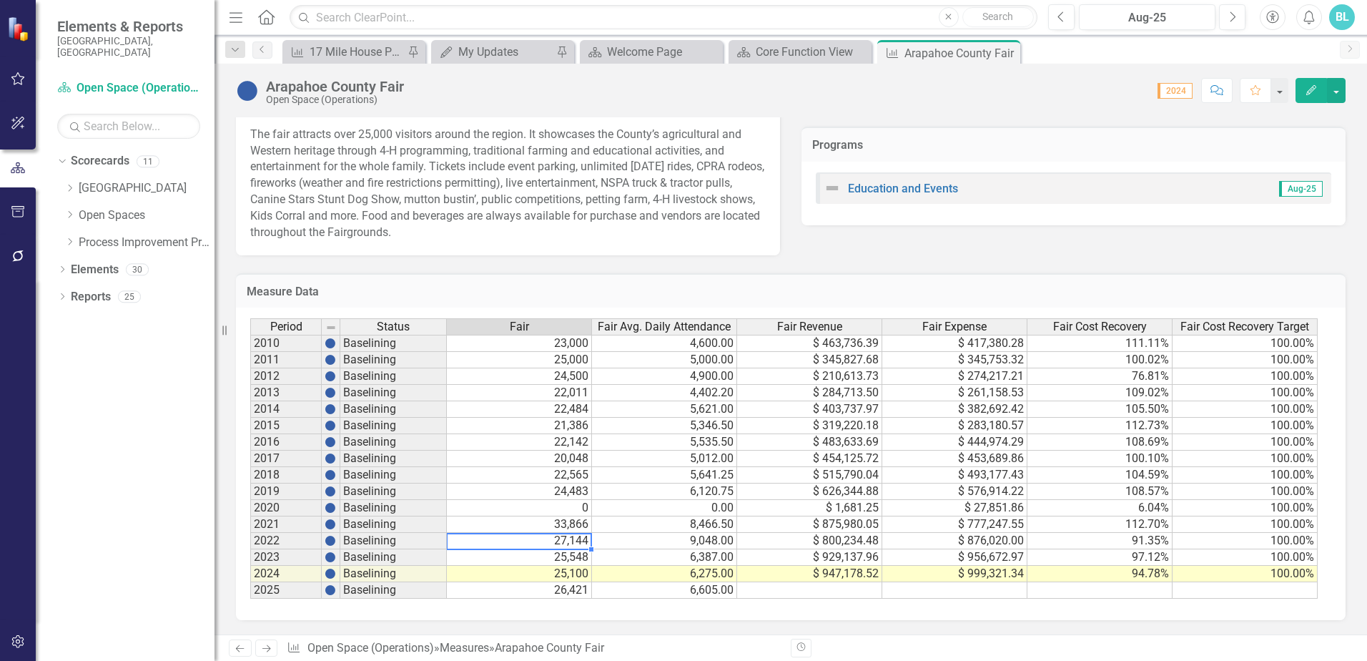
click at [538, 547] on td "27,144" at bounding box center [519, 541] width 145 height 16
click at [683, 545] on td "9,048.00" at bounding box center [664, 541] width 145 height 16
click at [811, 540] on td "$ 800,234.48" at bounding box center [809, 541] width 145 height 16
click at [853, 560] on td "$ 929,137.96" at bounding box center [809, 557] width 145 height 16
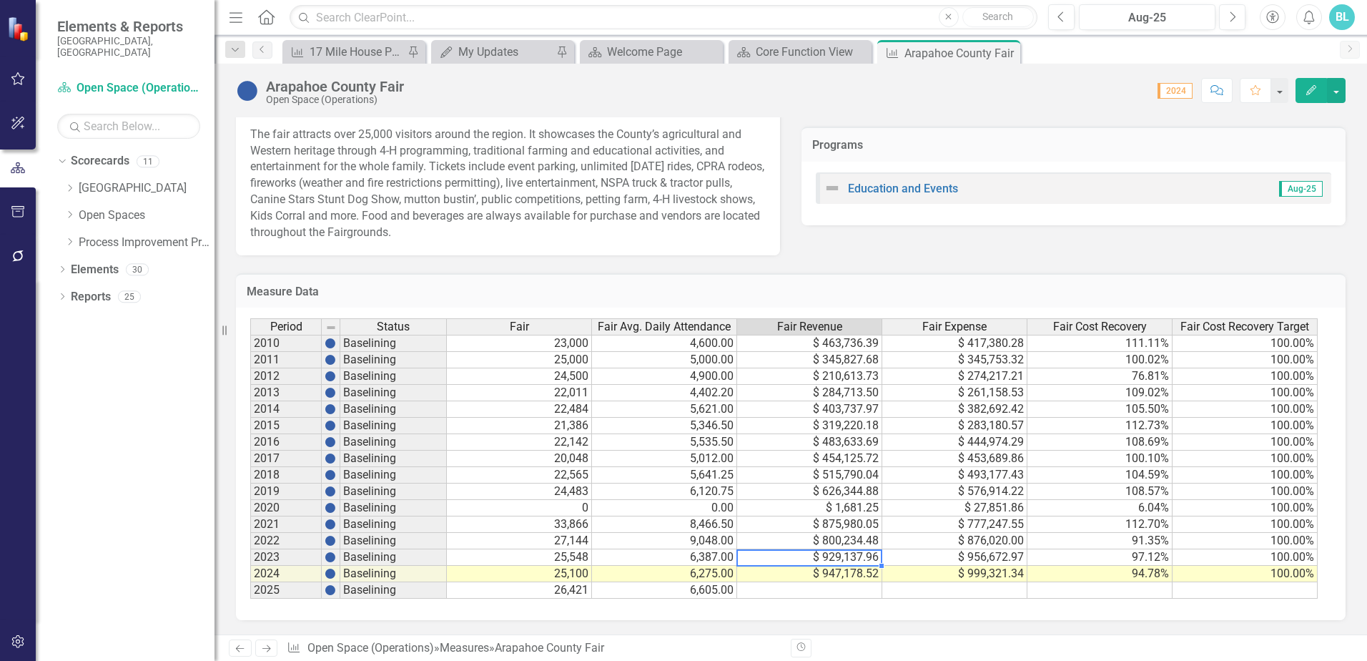
click at [853, 560] on td "$ 929,137.96" at bounding box center [809, 557] width 145 height 16
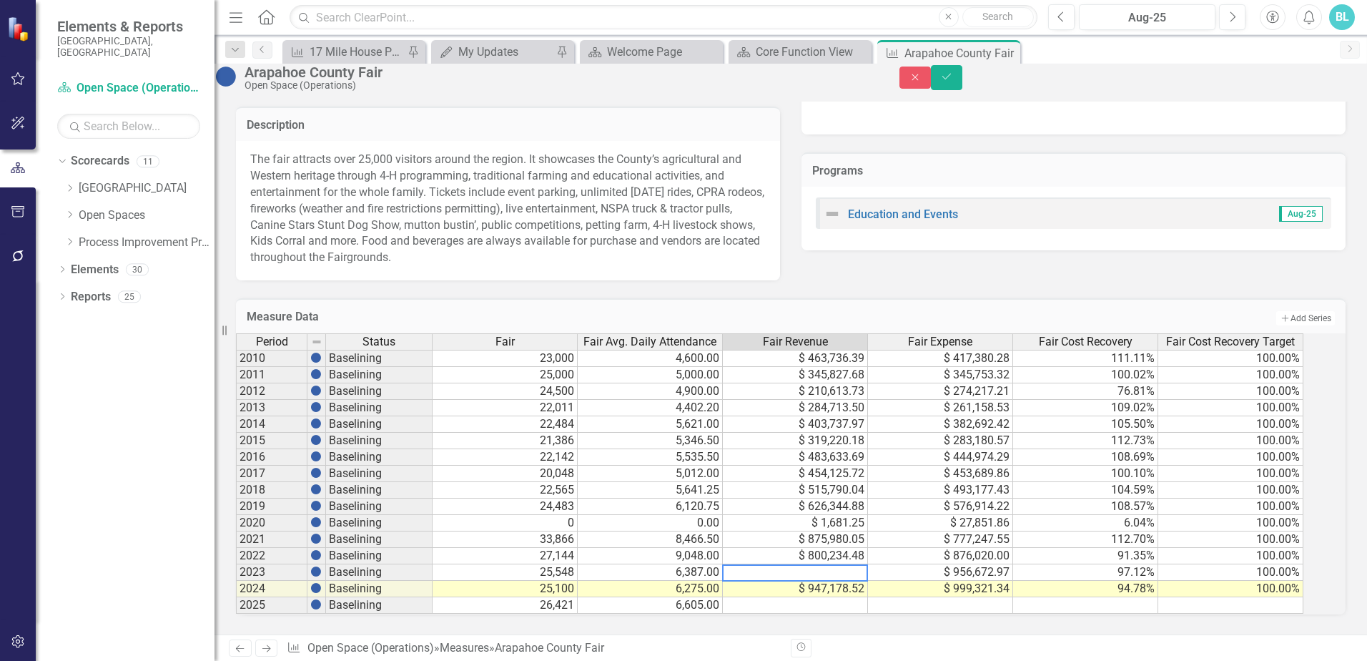
drag, startPoint x: 809, startPoint y: 556, endPoint x: 728, endPoint y: 554, distance: 80.1
click at [728, 554] on div "Period Status Fair Fair Avg. Daily Attendance Fair Revenue Fair Expense Fair Co…" at bounding box center [771, 473] width 1070 height 281
type textarea "929137.96"
click at [845, 580] on td "$ 947,178.52" at bounding box center [795, 588] width 145 height 16
